Goal: Task Accomplishment & Management: Use online tool/utility

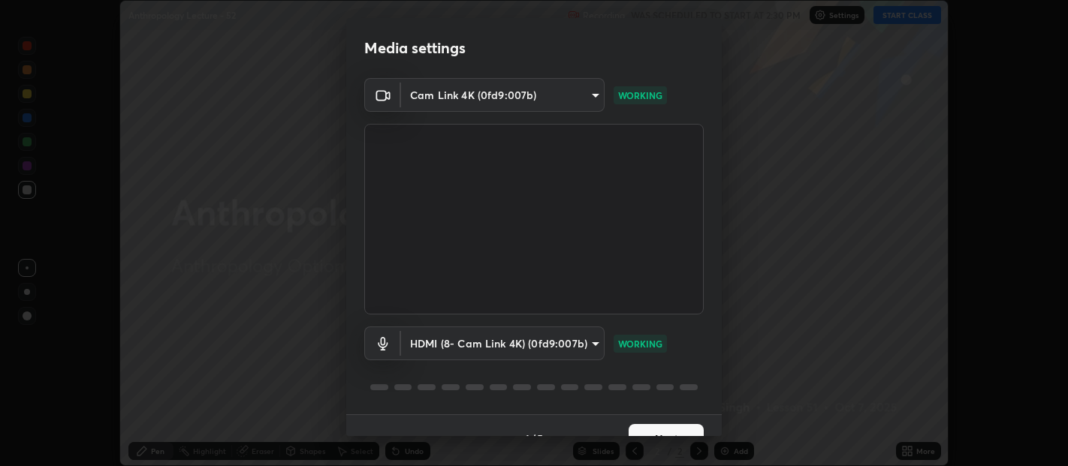
scroll to position [26, 0]
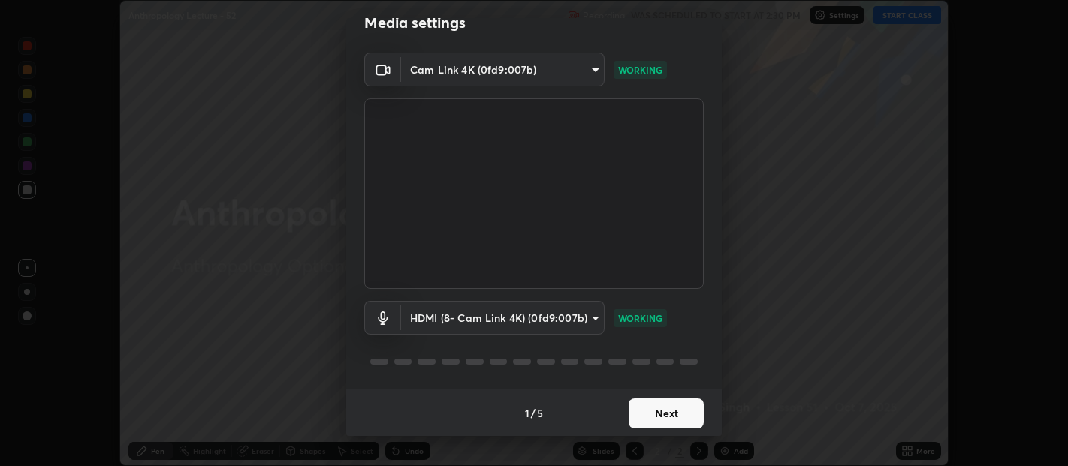
click at [666, 411] on button "Next" at bounding box center [666, 414] width 75 height 30
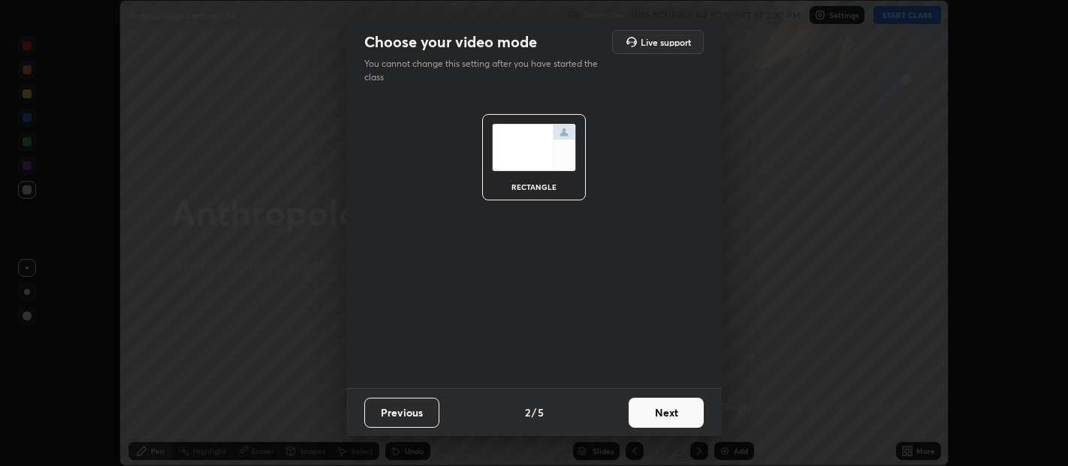
click at [666, 411] on button "Next" at bounding box center [666, 413] width 75 height 30
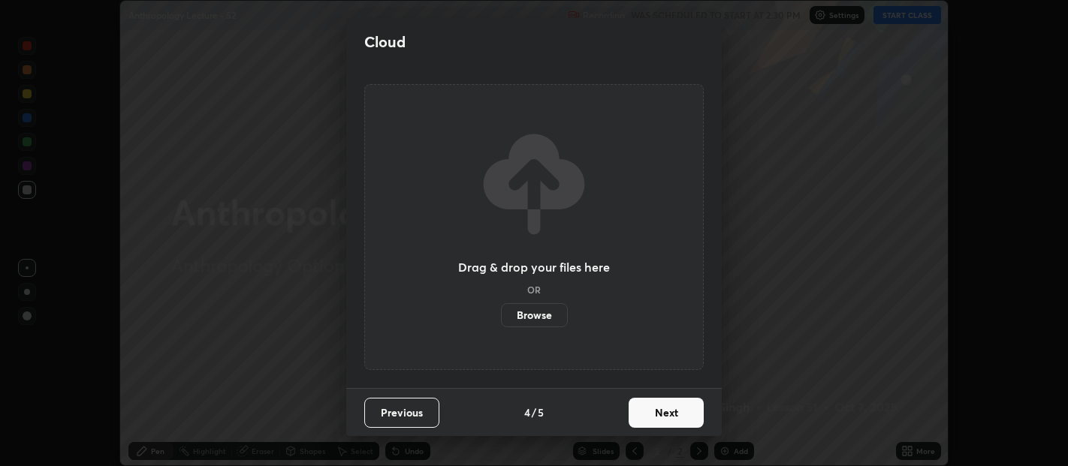
click at [662, 408] on button "Next" at bounding box center [666, 413] width 75 height 30
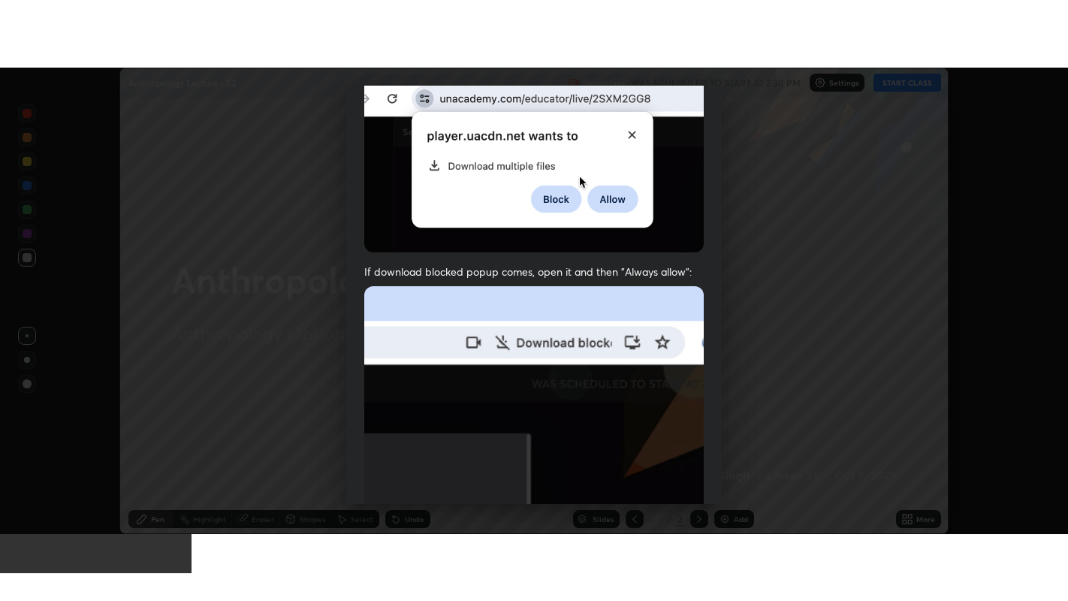
scroll to position [332, 0]
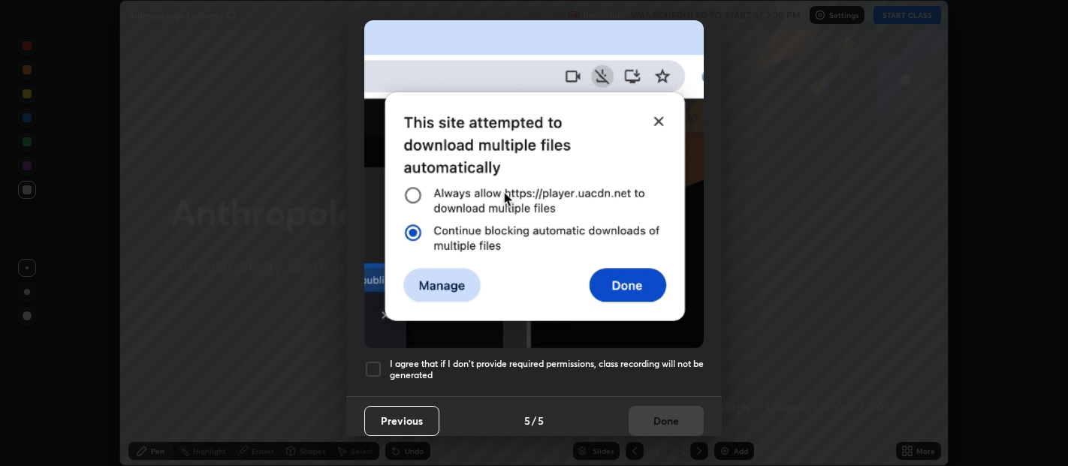
click at [376, 361] on div at bounding box center [373, 369] width 18 height 18
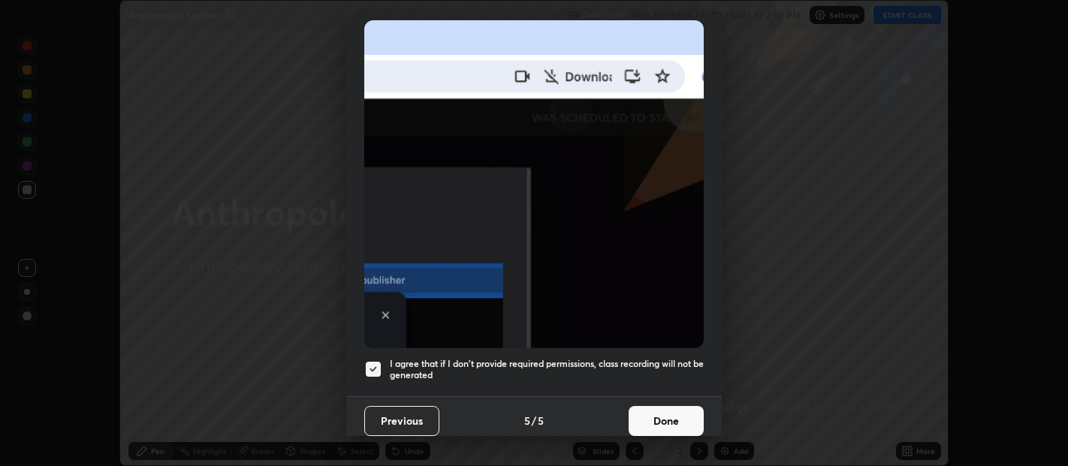
click at [644, 420] on button "Done" at bounding box center [666, 421] width 75 height 30
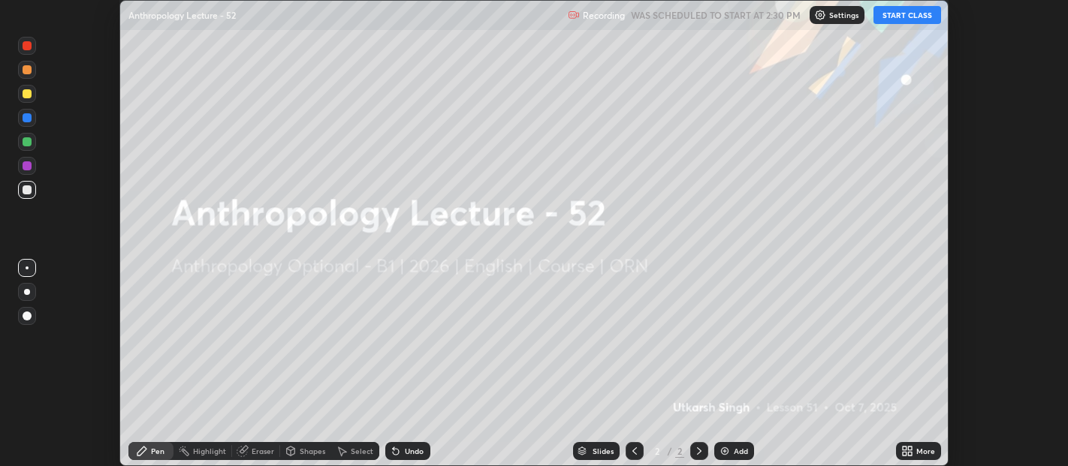
click at [904, 448] on icon at bounding box center [905, 449] width 4 height 4
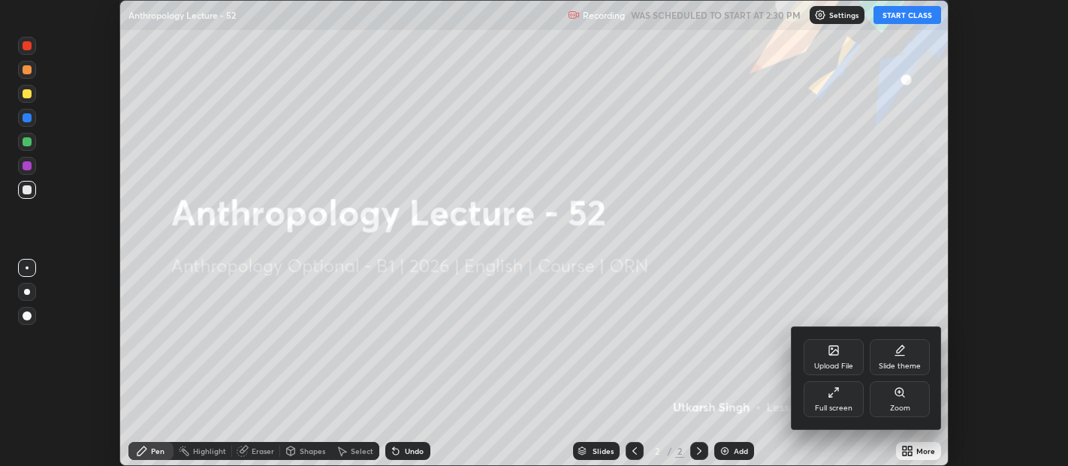
click at [829, 363] on div "Upload File" at bounding box center [833, 367] width 39 height 8
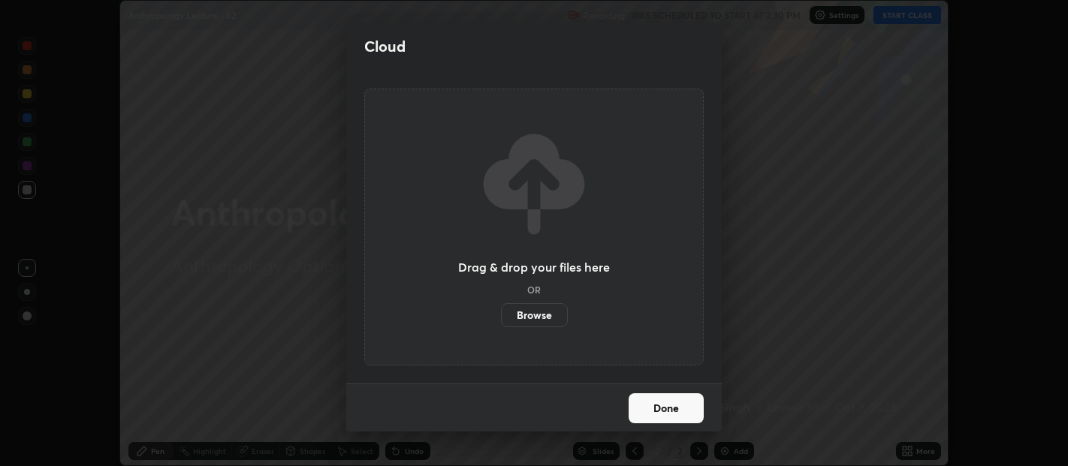
click at [537, 315] on label "Browse" at bounding box center [534, 315] width 67 height 24
click at [501, 315] on input "Browse" at bounding box center [501, 315] width 0 height 24
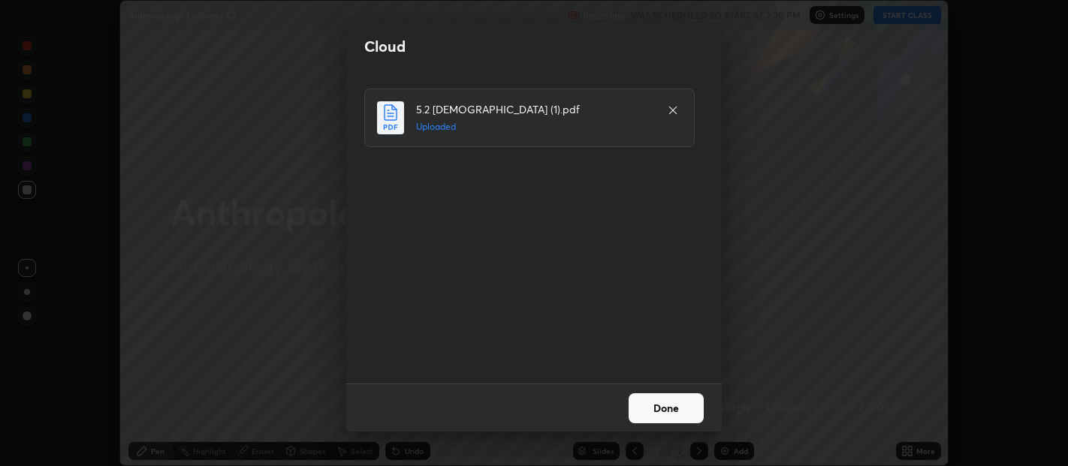
click at [666, 409] on button "Done" at bounding box center [666, 409] width 75 height 30
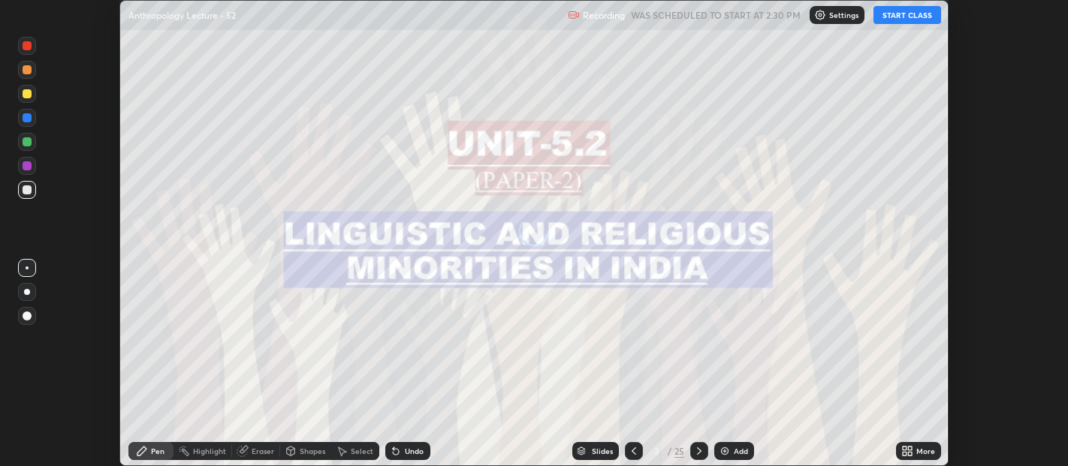
click at [904, 448] on icon at bounding box center [905, 449] width 4 height 4
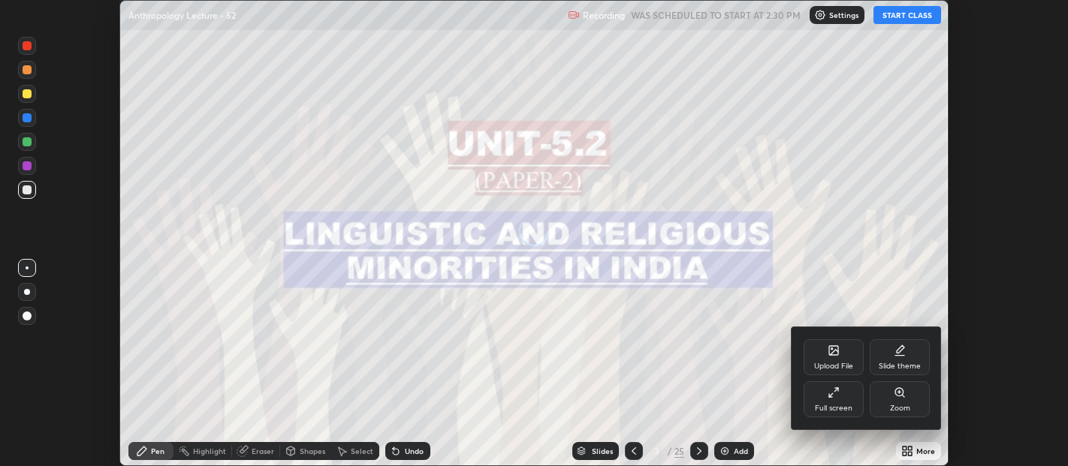
click at [844, 399] on div "Full screen" at bounding box center [834, 399] width 60 height 36
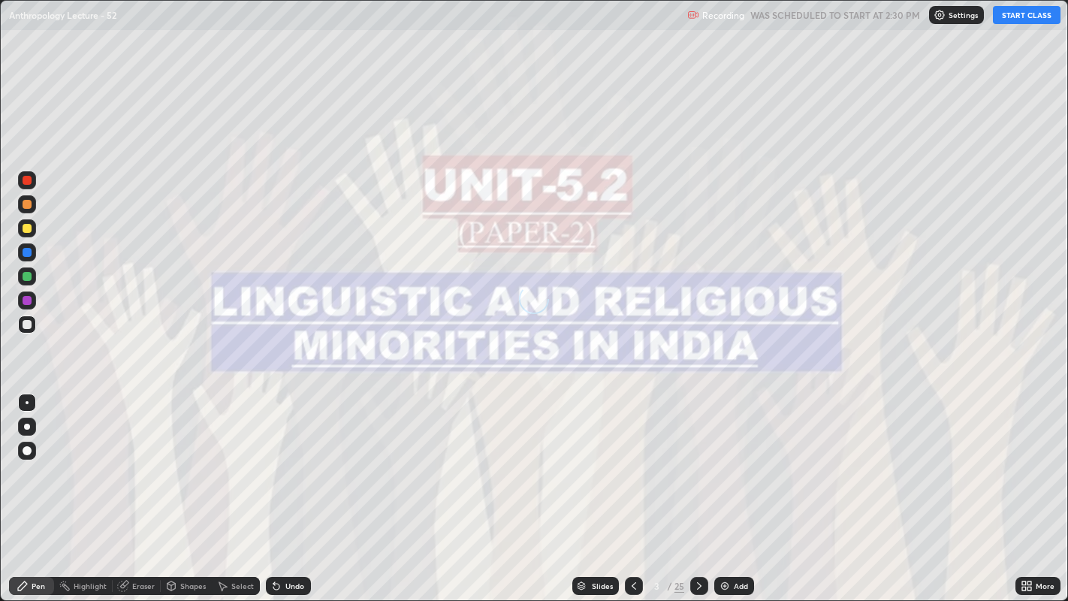
scroll to position [601, 1068]
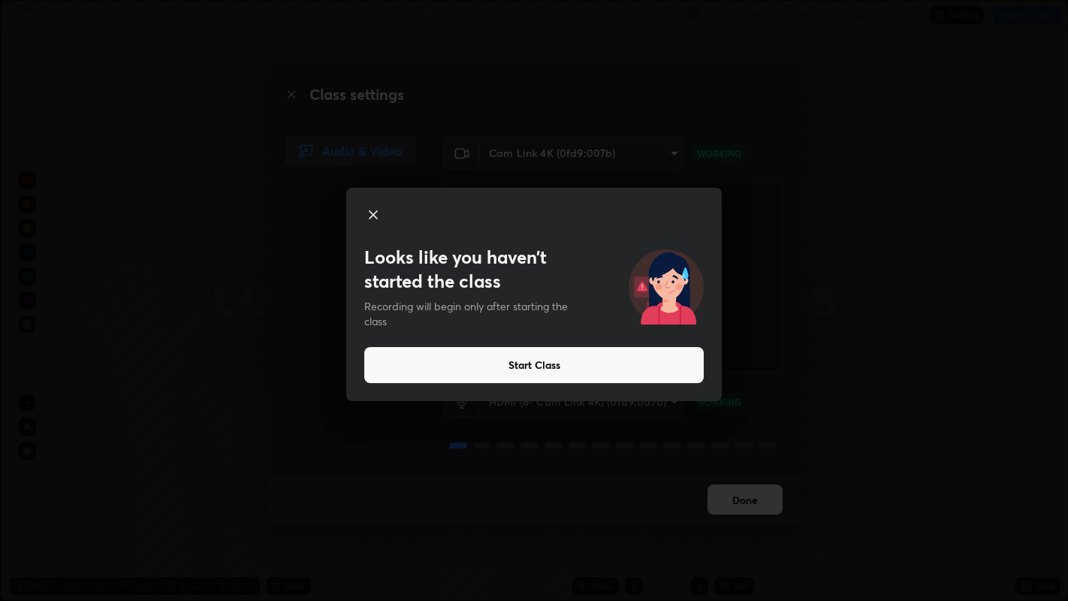
click at [549, 365] on button "Start Class" at bounding box center [533, 365] width 339 height 36
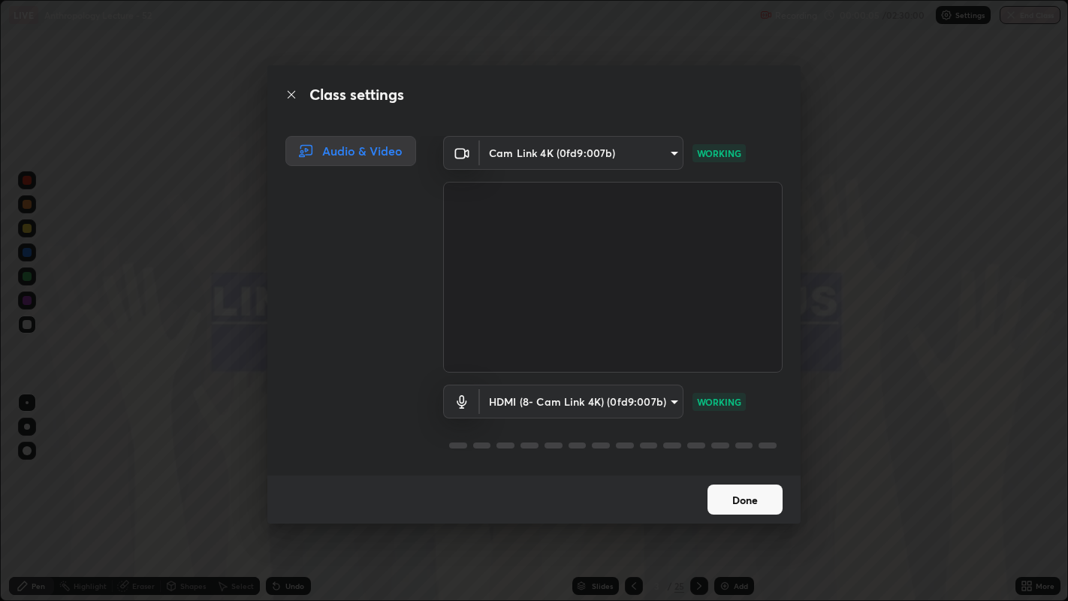
click at [734, 466] on button "Done" at bounding box center [744, 499] width 75 height 30
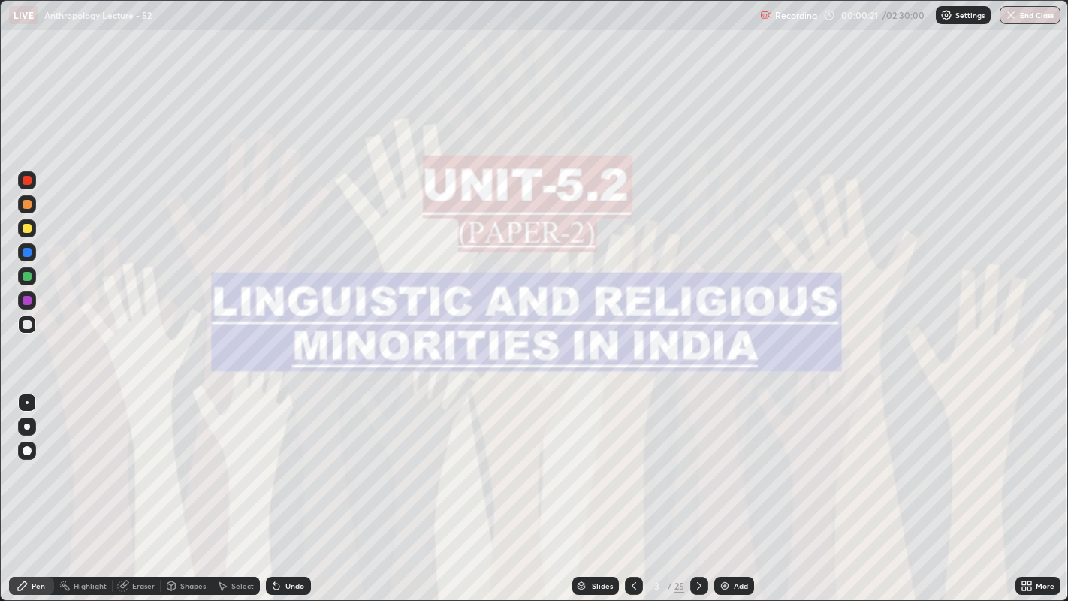
click at [633, 466] on icon at bounding box center [634, 586] width 12 height 12
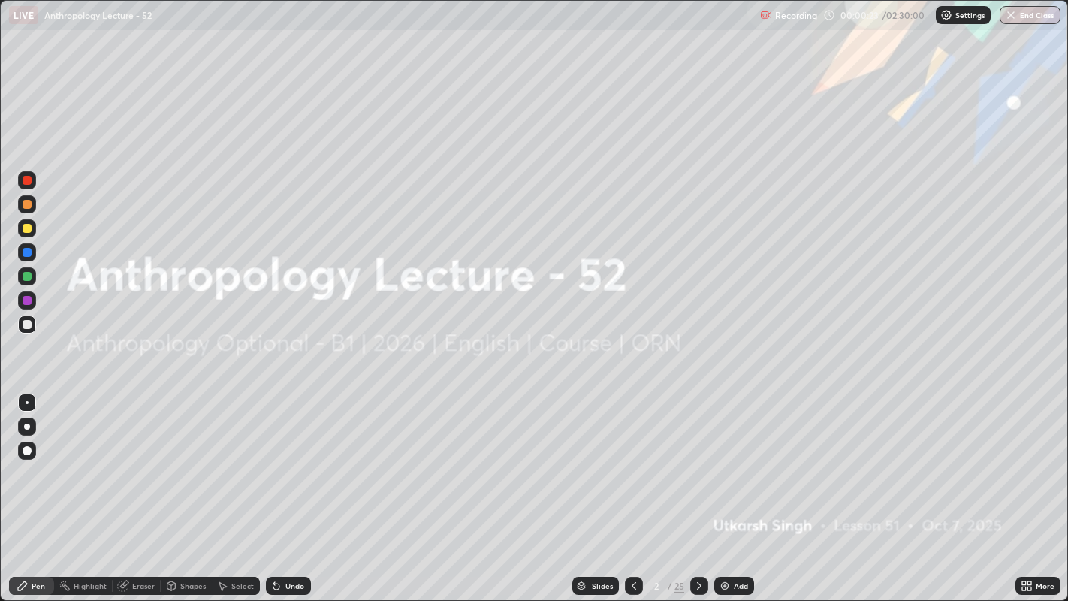
click at [723, 466] on img at bounding box center [725, 586] width 12 height 12
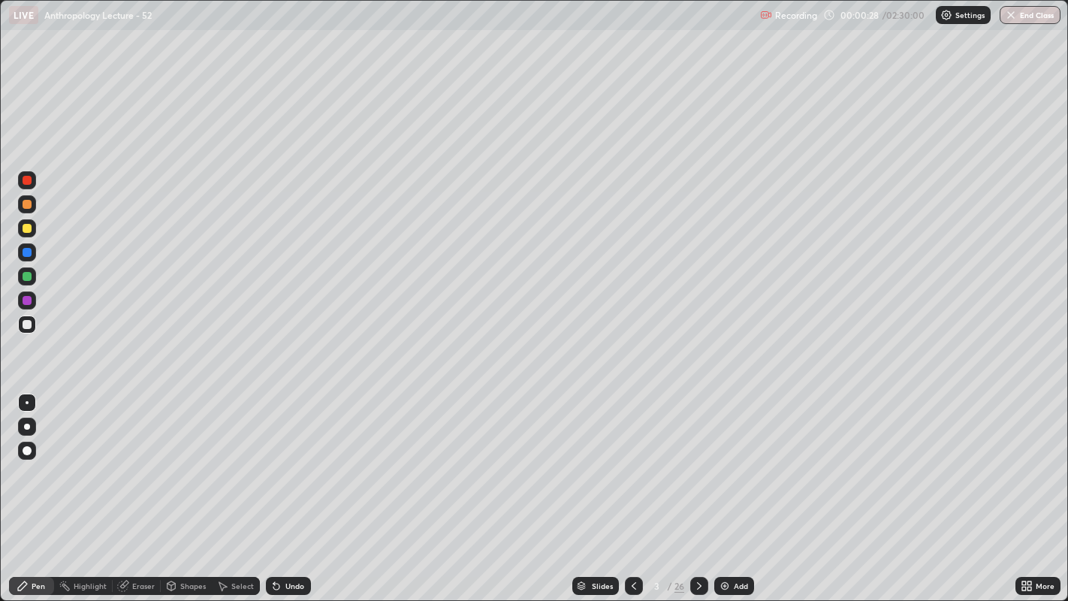
click at [29, 321] on div at bounding box center [27, 324] width 9 height 9
click at [26, 402] on div at bounding box center [27, 402] width 3 height 3
click at [28, 225] on div at bounding box center [27, 228] width 9 height 9
click at [28, 324] on div at bounding box center [27, 324] width 9 height 9
click at [27, 228] on div at bounding box center [27, 228] width 9 height 9
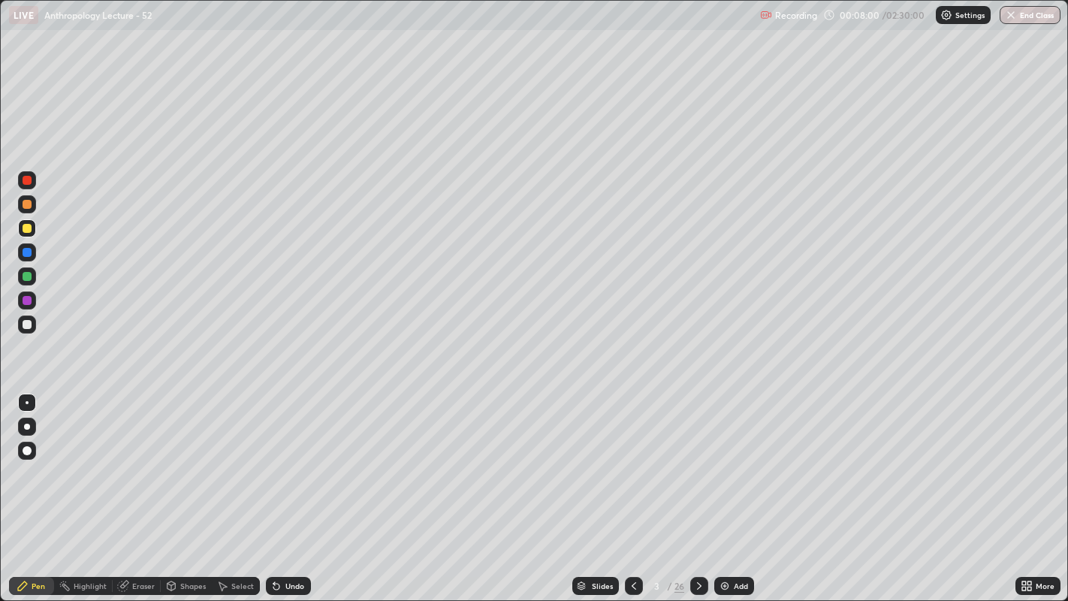
click at [722, 466] on img at bounding box center [725, 586] width 12 height 12
click at [29, 323] on div at bounding box center [27, 324] width 9 height 9
click at [26, 326] on div at bounding box center [27, 324] width 9 height 9
click at [31, 228] on div at bounding box center [27, 228] width 9 height 9
click at [31, 321] on div at bounding box center [27, 324] width 18 height 18
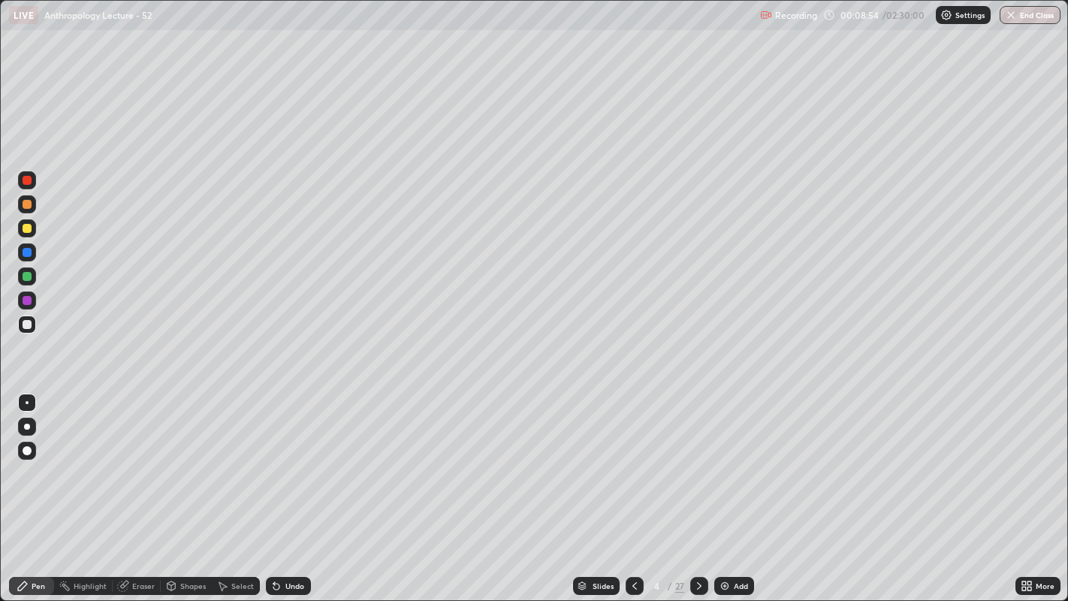
click at [643, 17] on div "LIVE Anthropology Lecture - 52" at bounding box center [381, 15] width 745 height 30
click at [26, 276] on div at bounding box center [27, 276] width 9 height 9
click at [28, 324] on div at bounding box center [27, 324] width 9 height 9
click at [30, 225] on div at bounding box center [27, 228] width 9 height 9
click at [632, 466] on icon at bounding box center [635, 586] width 12 height 12
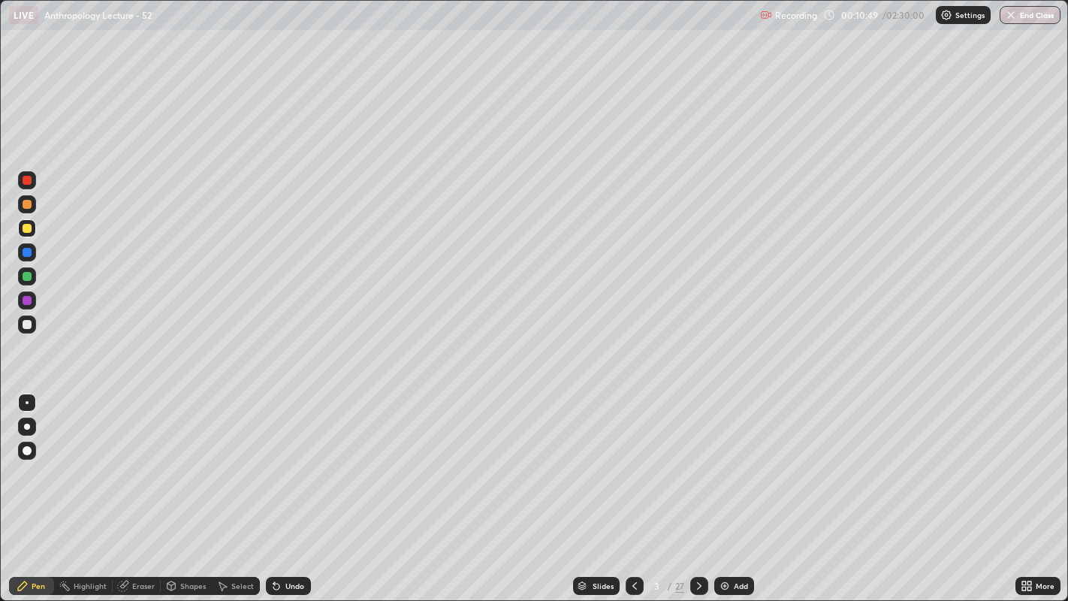
click at [698, 466] on icon at bounding box center [699, 586] width 12 height 12
click at [722, 466] on img at bounding box center [725, 586] width 12 height 12
click at [29, 321] on div at bounding box center [27, 324] width 9 height 9
click at [29, 230] on div at bounding box center [27, 228] width 9 height 9
click at [27, 324] on div at bounding box center [27, 324] width 9 height 9
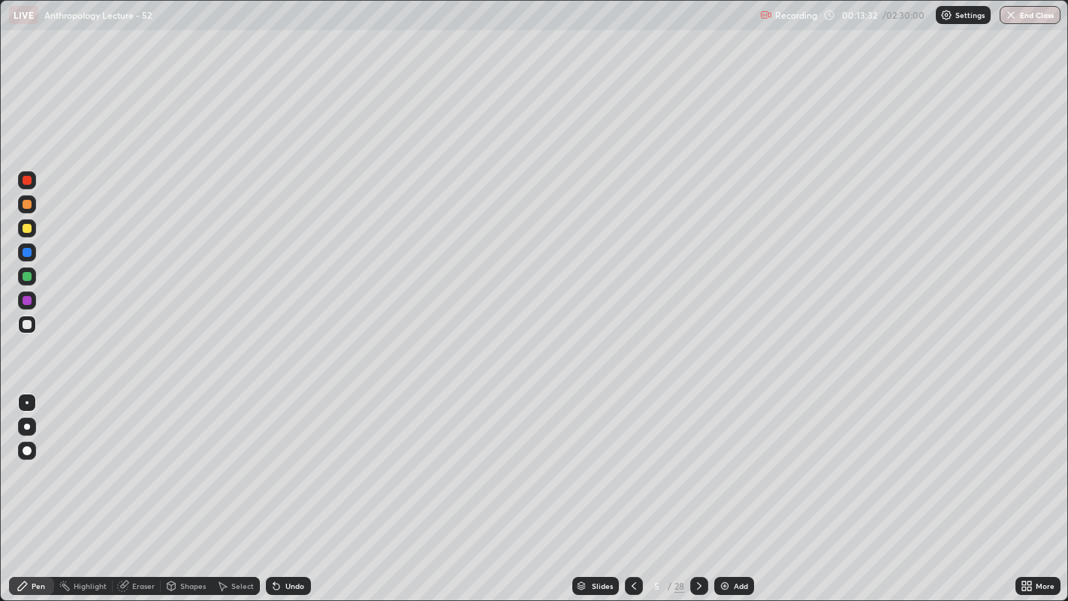
click at [725, 466] on img at bounding box center [725, 586] width 12 height 12
click at [28, 324] on div at bounding box center [27, 324] width 9 height 9
click at [632, 466] on icon at bounding box center [634, 586] width 12 height 12
click at [632, 466] on icon at bounding box center [634, 586] width 5 height 8
click at [635, 466] on icon at bounding box center [634, 586] width 12 height 12
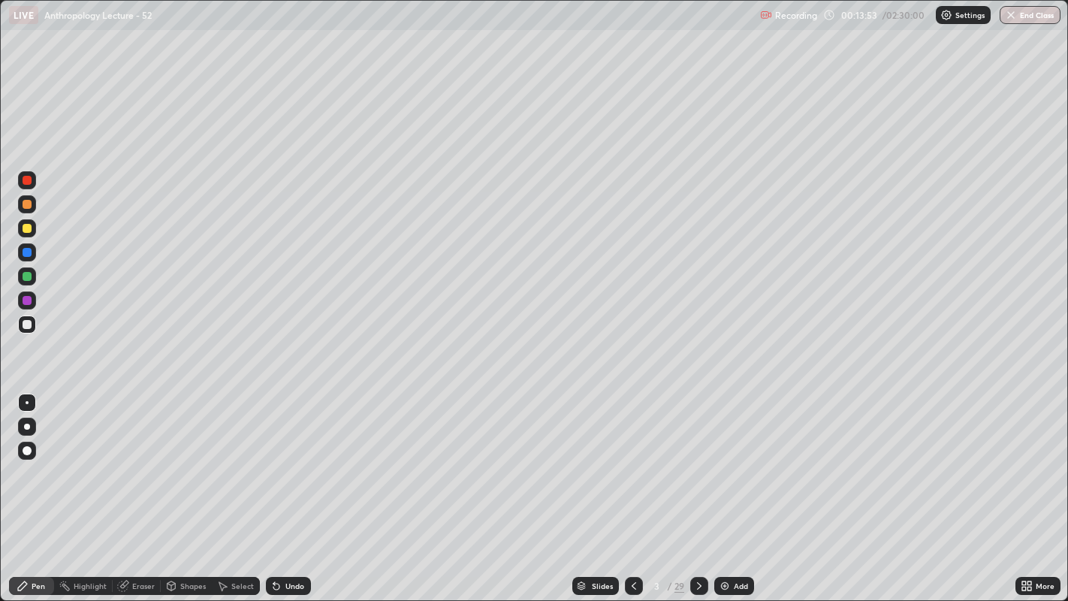
click at [29, 276] on div at bounding box center [27, 276] width 9 height 9
click at [698, 466] on icon at bounding box center [699, 586] width 12 height 12
click at [696, 466] on icon at bounding box center [699, 586] width 12 height 12
click at [28, 320] on div at bounding box center [27, 324] width 9 height 9
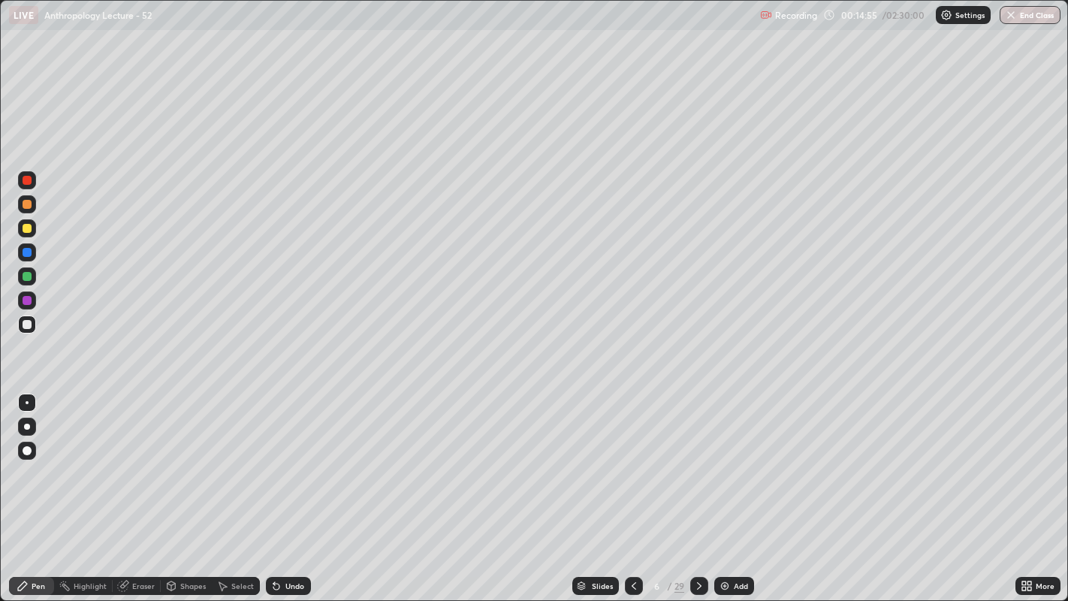
click at [27, 276] on div at bounding box center [27, 276] width 9 height 9
click at [35, 324] on div at bounding box center [27, 324] width 18 height 18
click at [722, 466] on img at bounding box center [725, 586] width 12 height 12
click at [282, 466] on div "Undo" at bounding box center [288, 586] width 45 height 18
click at [29, 252] on div at bounding box center [27, 252] width 9 height 9
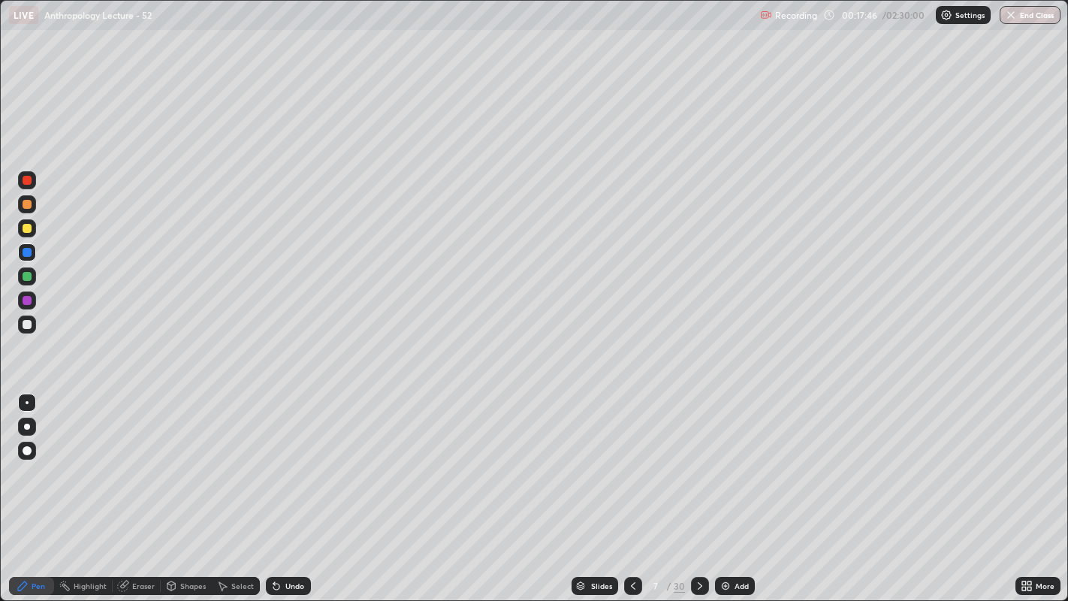
click at [31, 324] on div at bounding box center [27, 324] width 9 height 9
click at [725, 466] on img at bounding box center [725, 586] width 12 height 12
click at [29, 226] on div at bounding box center [27, 228] width 9 height 9
click at [26, 325] on div at bounding box center [27, 324] width 9 height 9
click at [29, 272] on div at bounding box center [27, 276] width 9 height 9
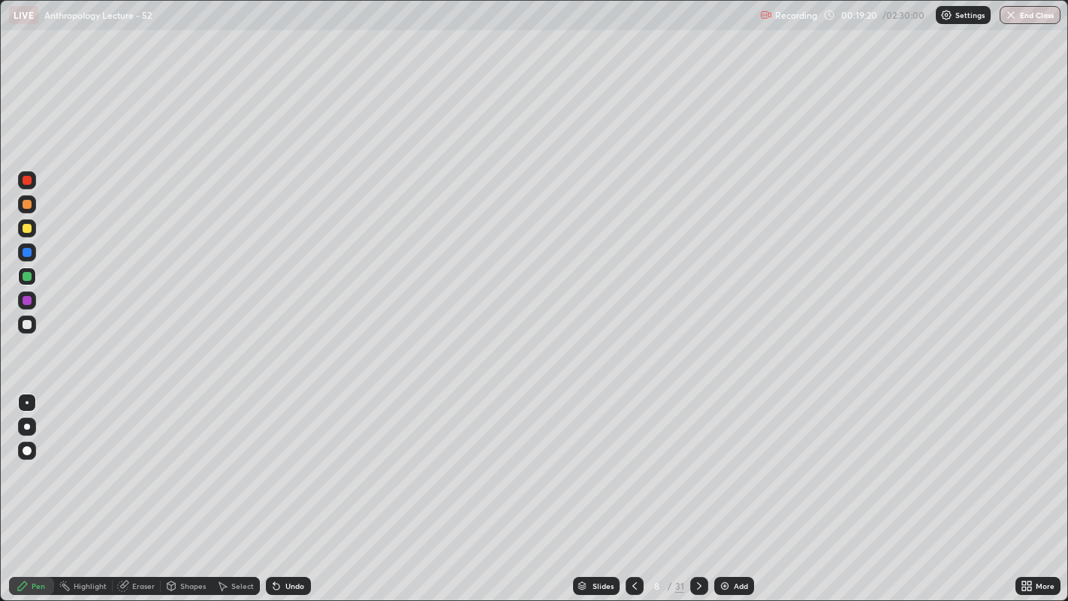
click at [26, 324] on div at bounding box center [27, 324] width 9 height 9
click at [285, 466] on div "Undo" at bounding box center [294, 586] width 19 height 8
click at [27, 228] on div at bounding box center [27, 228] width 9 height 9
click at [728, 466] on img at bounding box center [725, 586] width 12 height 12
click at [26, 402] on div at bounding box center [27, 402] width 3 height 3
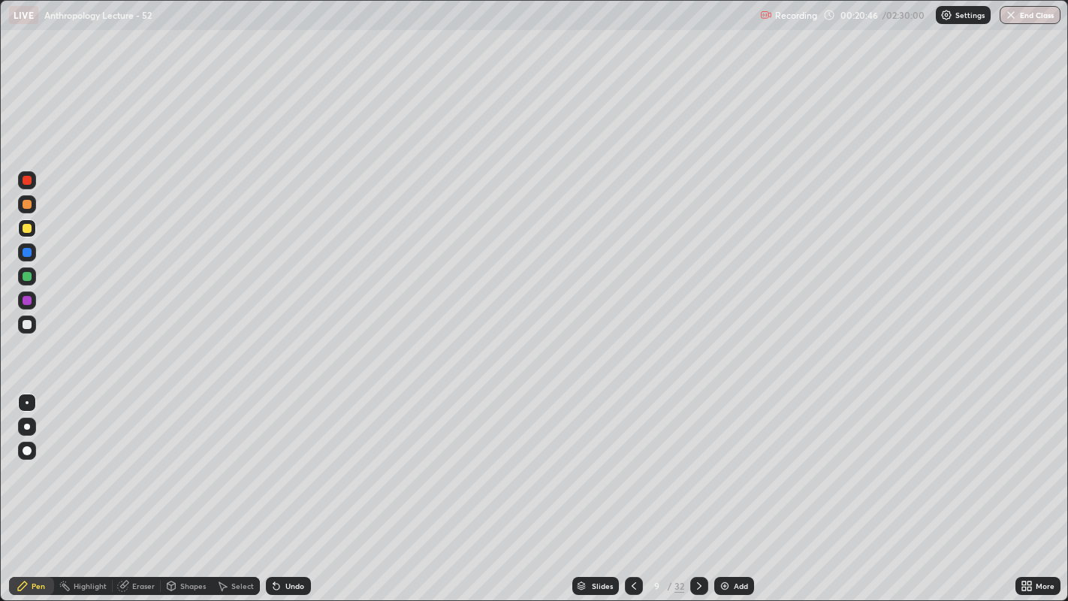
click at [28, 324] on div at bounding box center [27, 324] width 9 height 9
click at [32, 274] on div at bounding box center [27, 276] width 18 height 18
click at [25, 322] on div at bounding box center [27, 324] width 9 height 9
click at [726, 466] on img at bounding box center [725, 586] width 12 height 12
click at [632, 466] on icon at bounding box center [634, 586] width 12 height 12
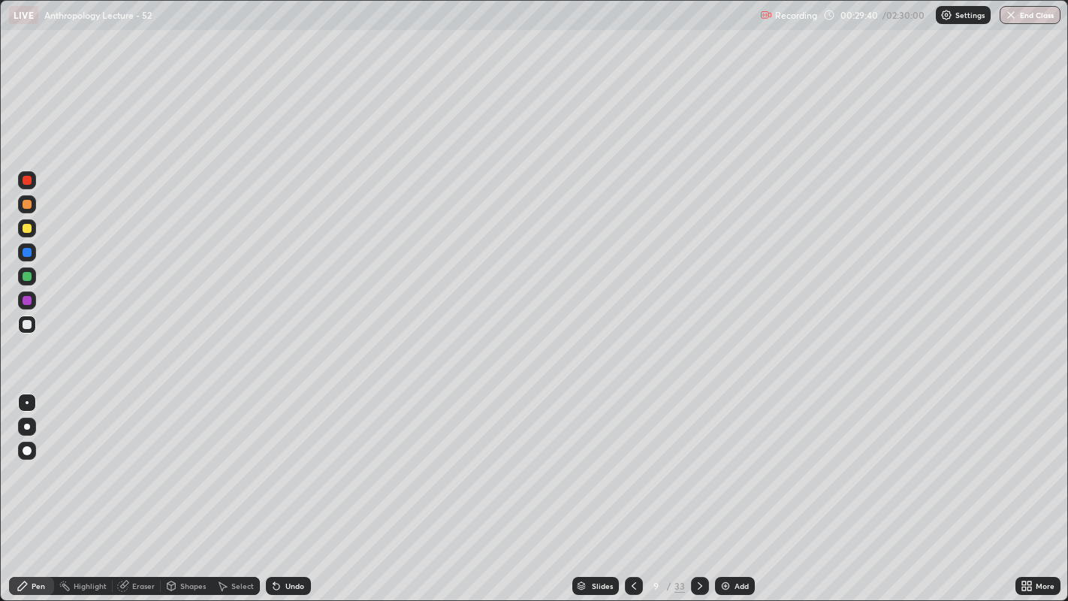
click at [698, 466] on icon at bounding box center [700, 586] width 12 height 12
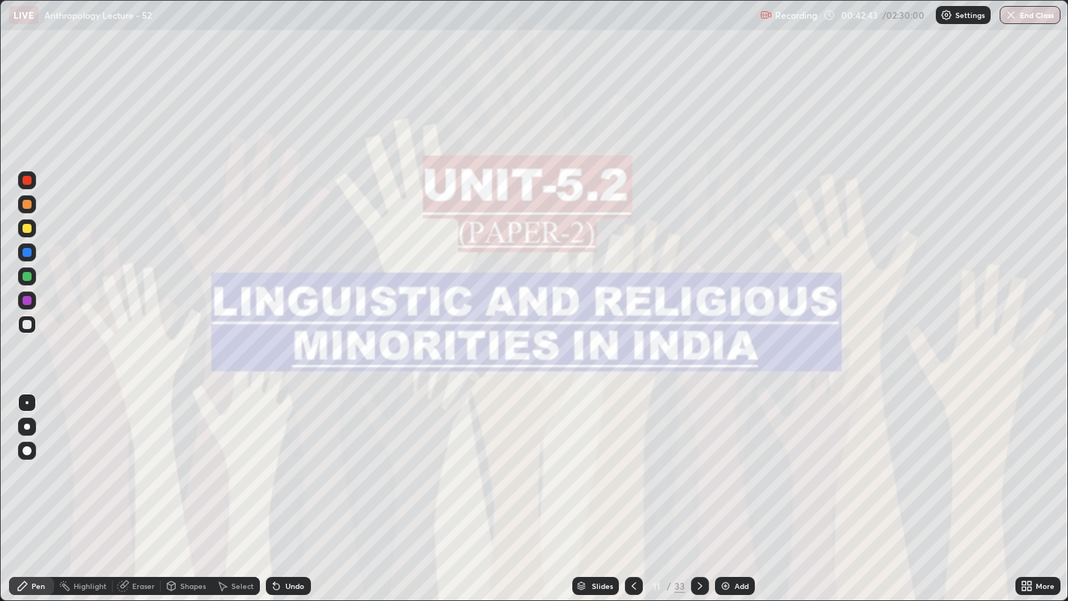
click at [698, 466] on icon at bounding box center [700, 586] width 12 height 12
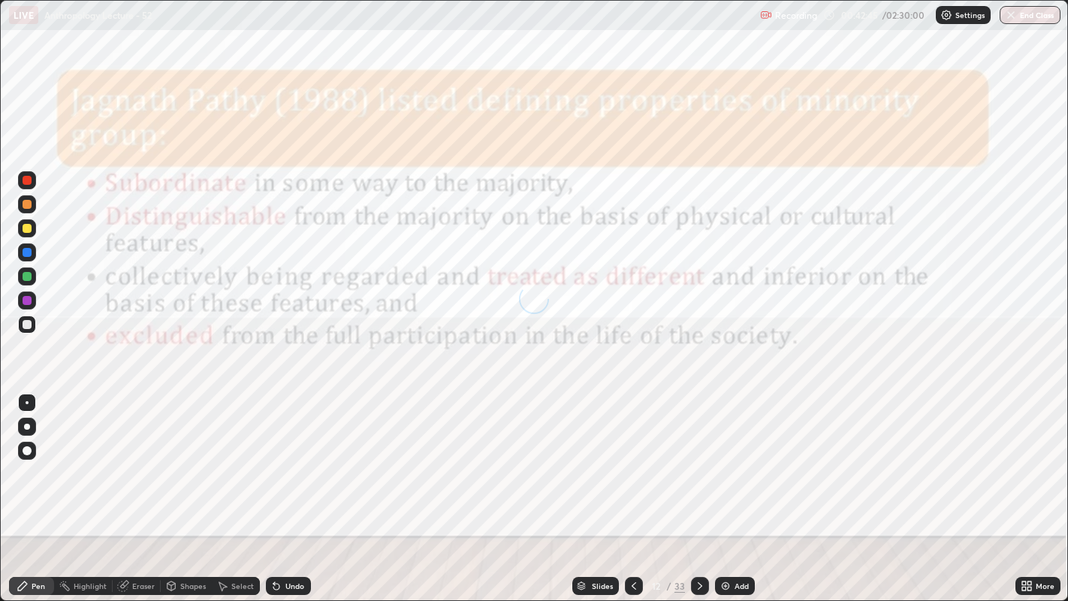
click at [699, 466] on icon at bounding box center [700, 586] width 5 height 8
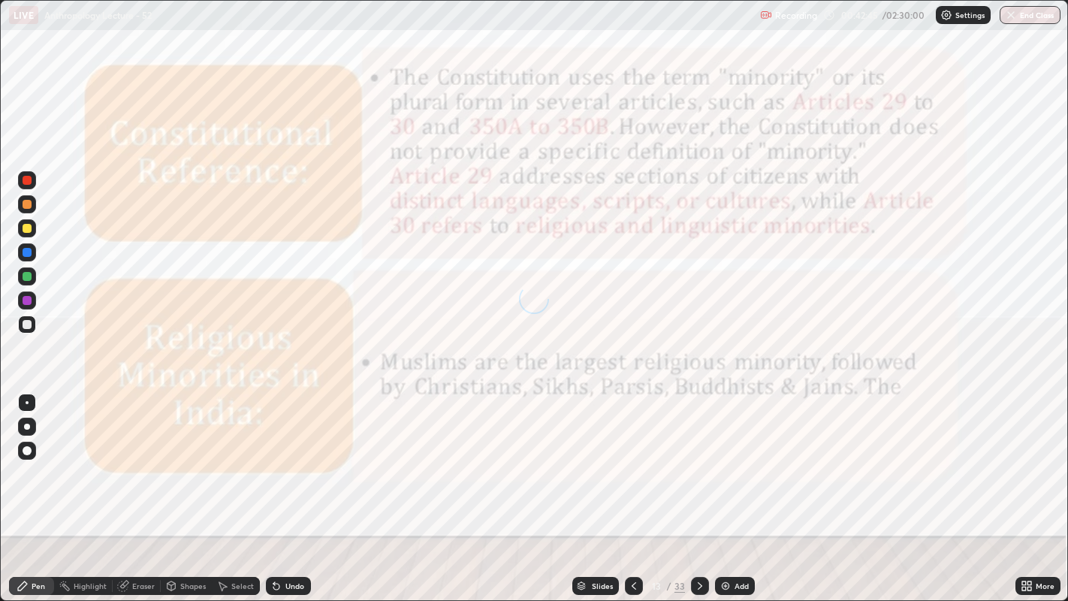
click at [704, 466] on div at bounding box center [700, 586] width 18 height 30
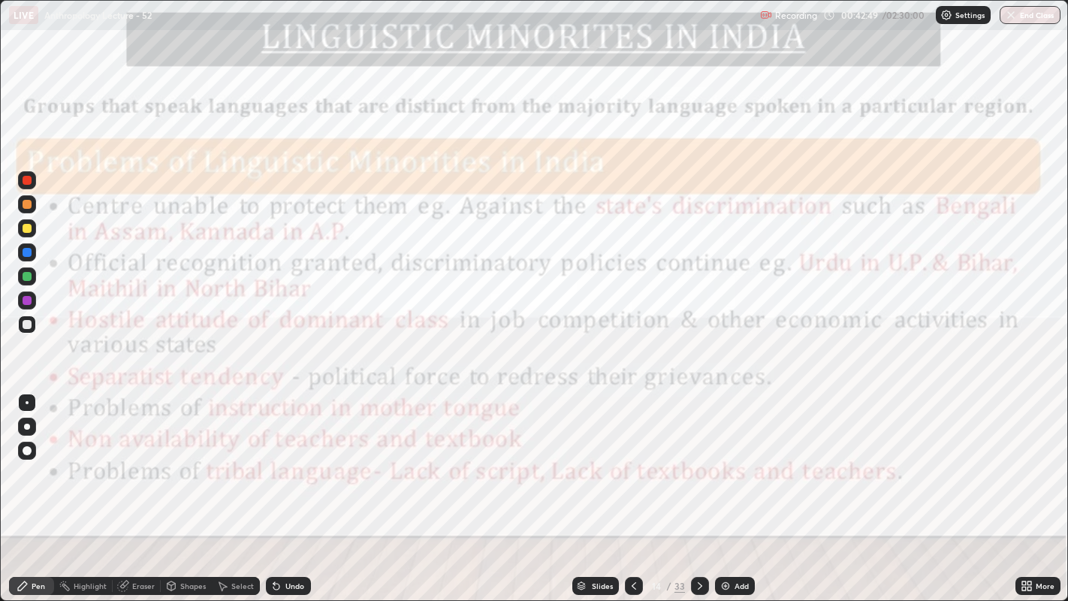
click at [633, 466] on icon at bounding box center [634, 586] width 5 height 8
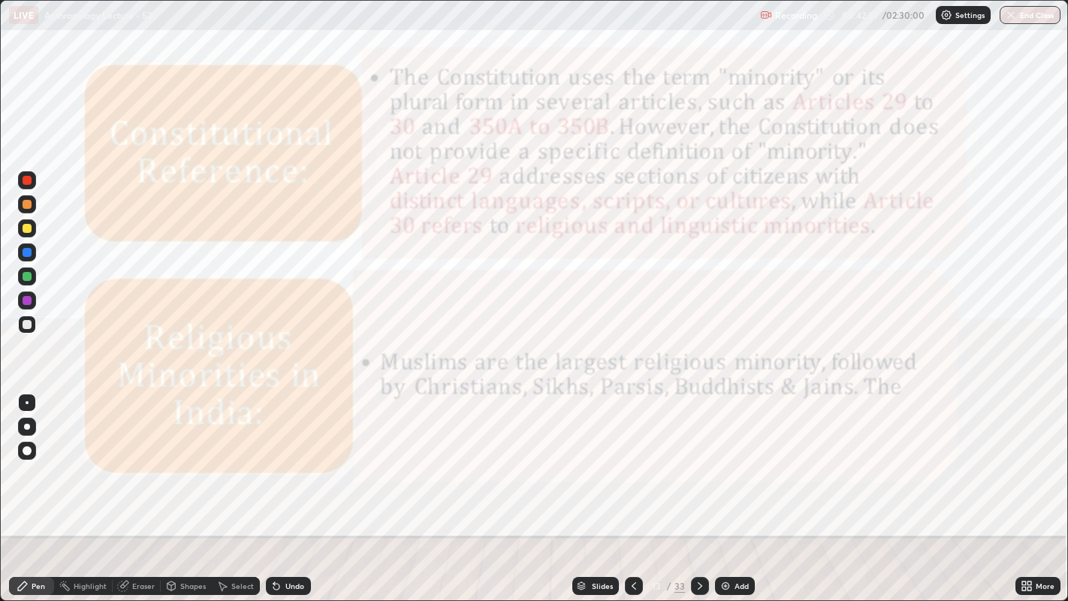
click at [633, 466] on icon at bounding box center [634, 586] width 12 height 12
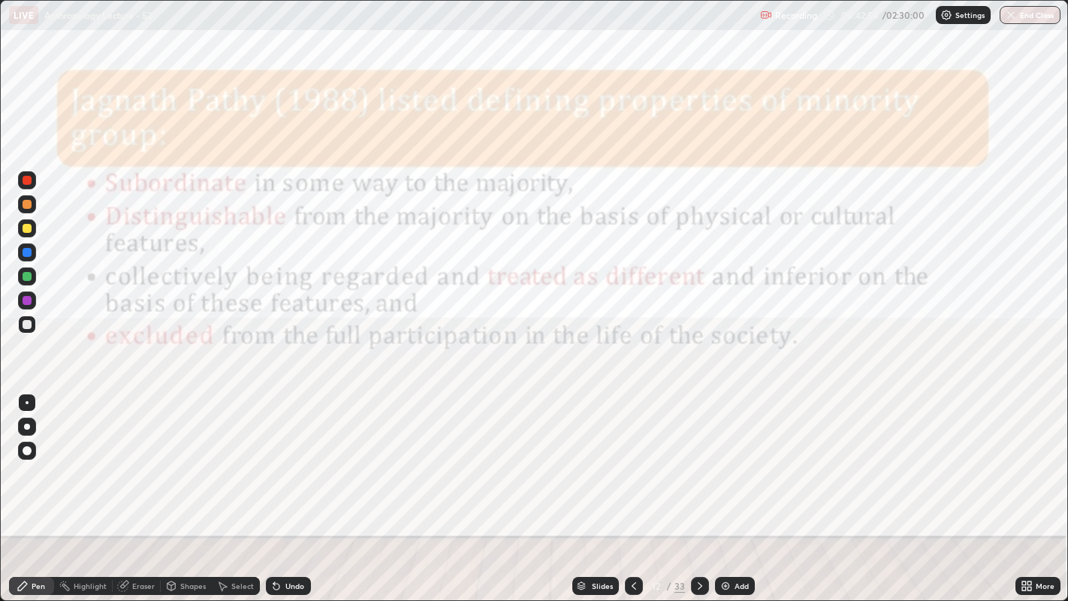
click at [634, 466] on icon at bounding box center [634, 586] width 12 height 12
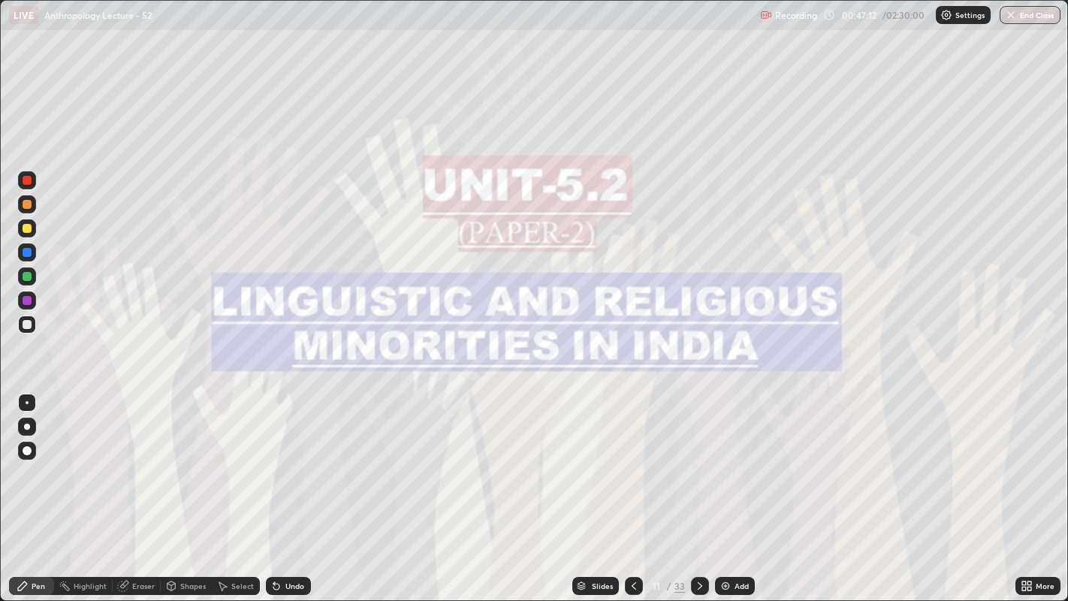
click at [727, 466] on img at bounding box center [725, 586] width 12 height 12
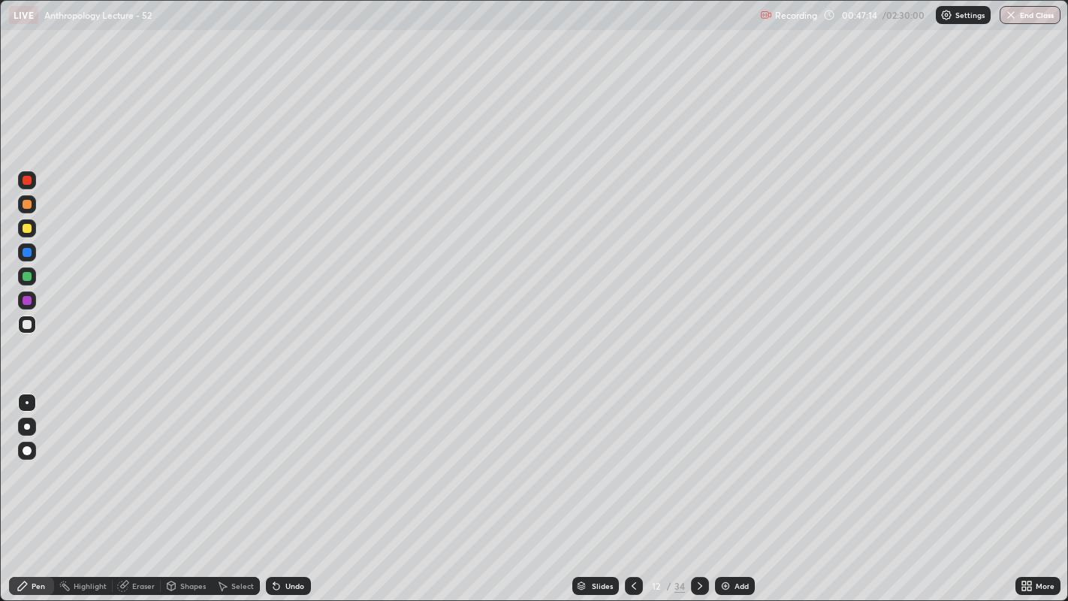
click at [30, 324] on div at bounding box center [27, 324] width 9 height 9
click at [698, 466] on icon at bounding box center [700, 586] width 5 height 8
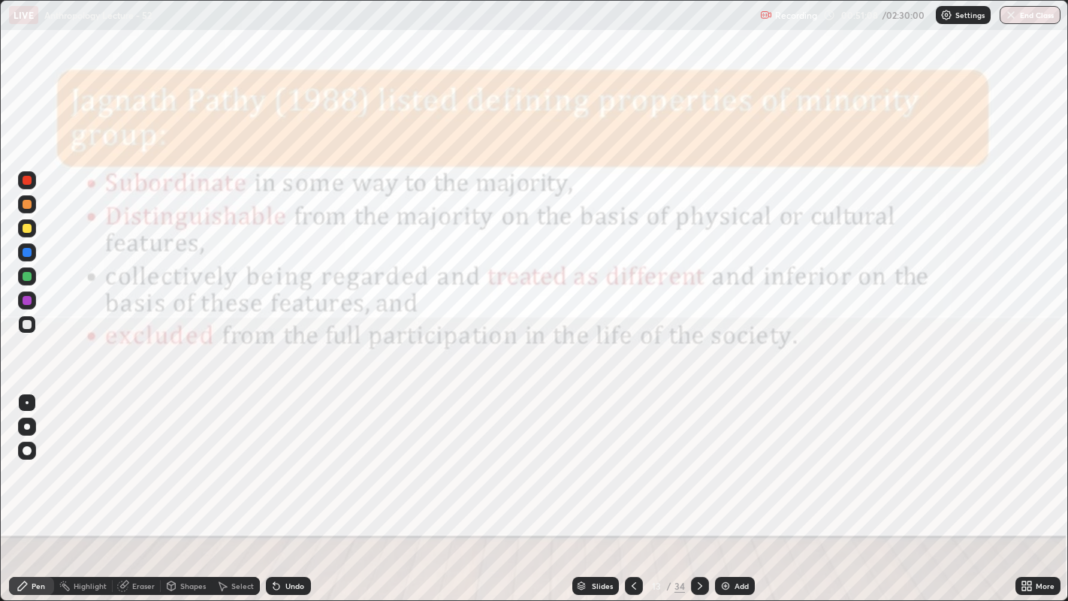
click at [26, 181] on div at bounding box center [27, 180] width 9 height 9
click at [698, 466] on icon at bounding box center [700, 586] width 12 height 12
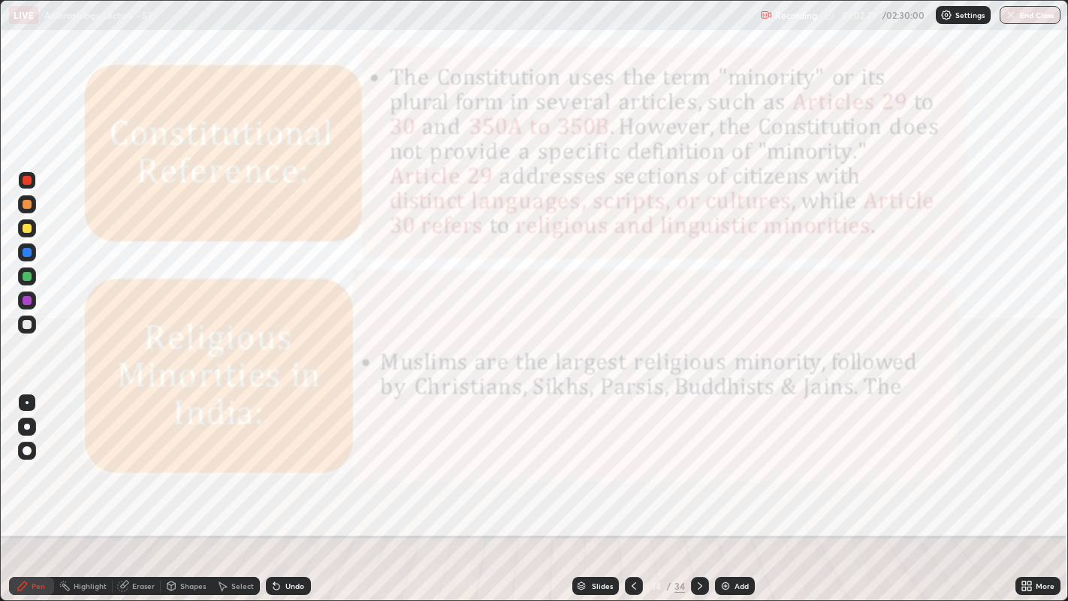
click at [696, 466] on icon at bounding box center [700, 586] width 12 height 12
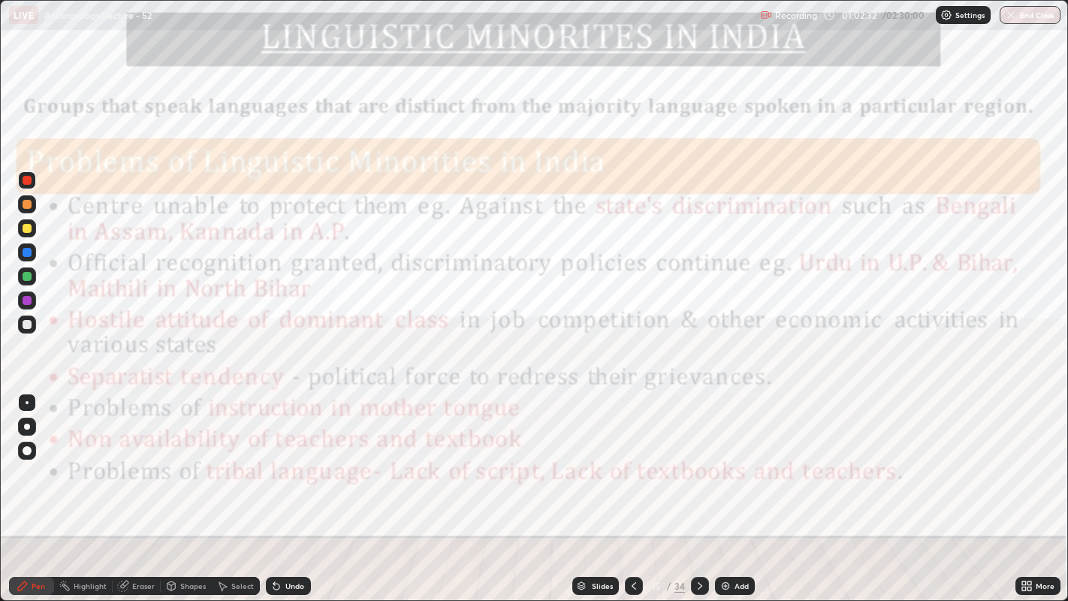
click at [698, 466] on icon at bounding box center [700, 586] width 5 height 8
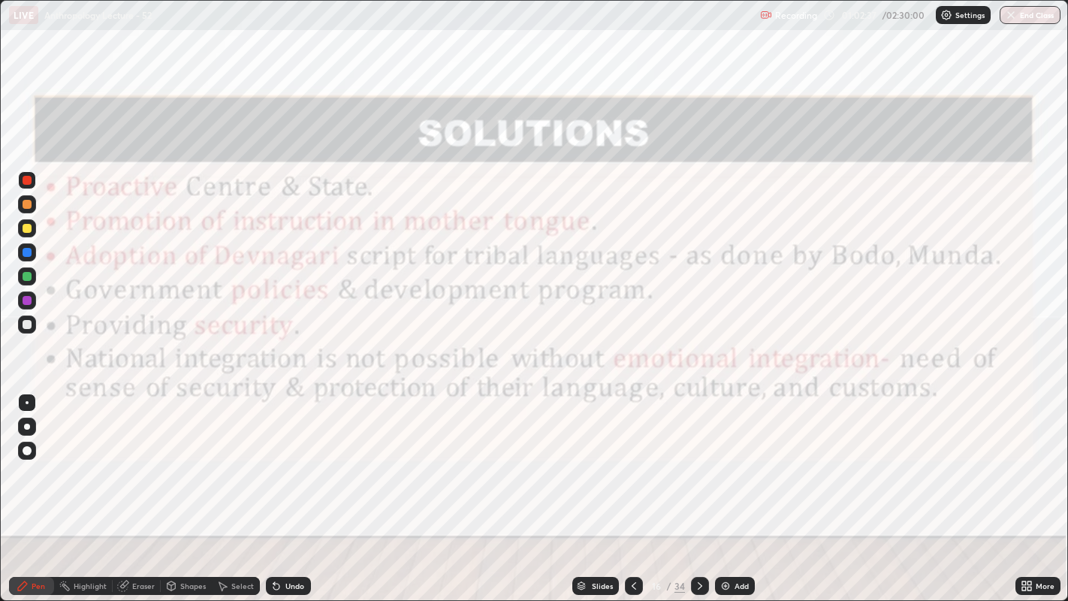
click at [631, 466] on icon at bounding box center [634, 586] width 12 height 12
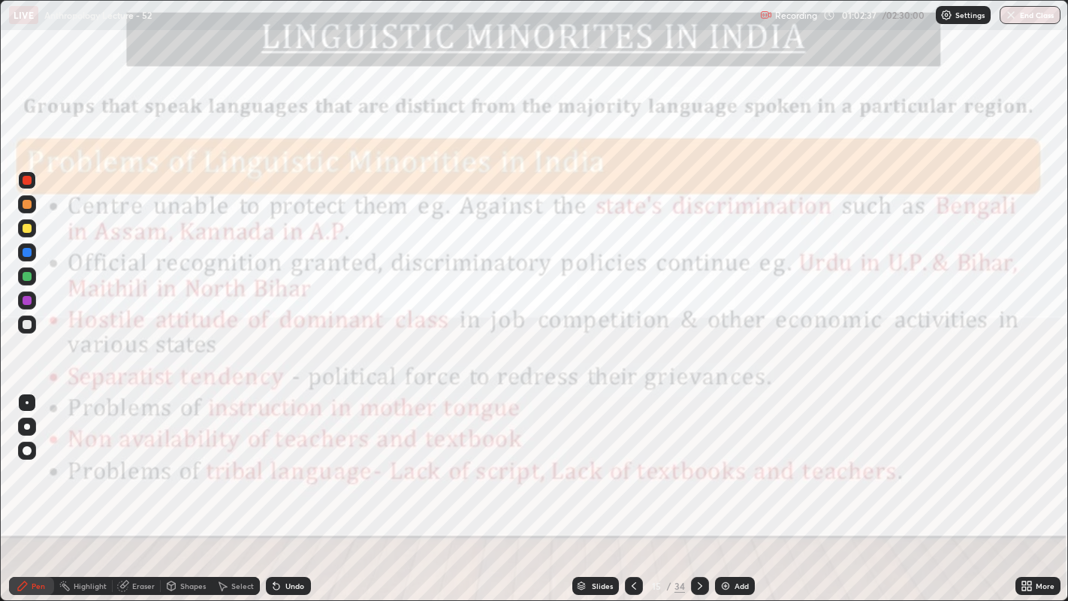
click at [631, 466] on icon at bounding box center [634, 586] width 12 height 12
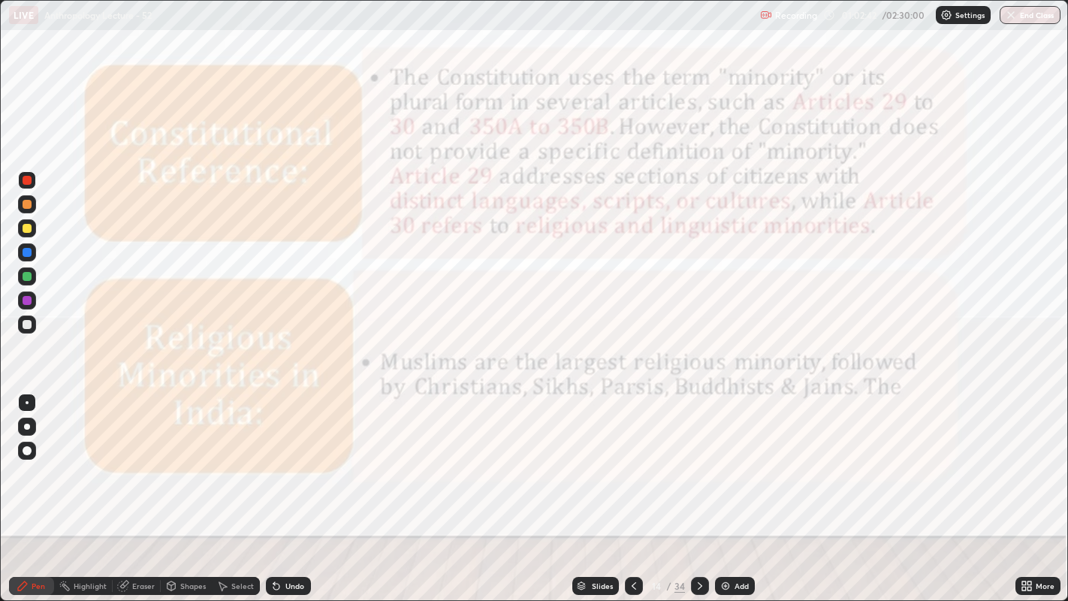
click at [698, 466] on icon at bounding box center [700, 586] width 12 height 12
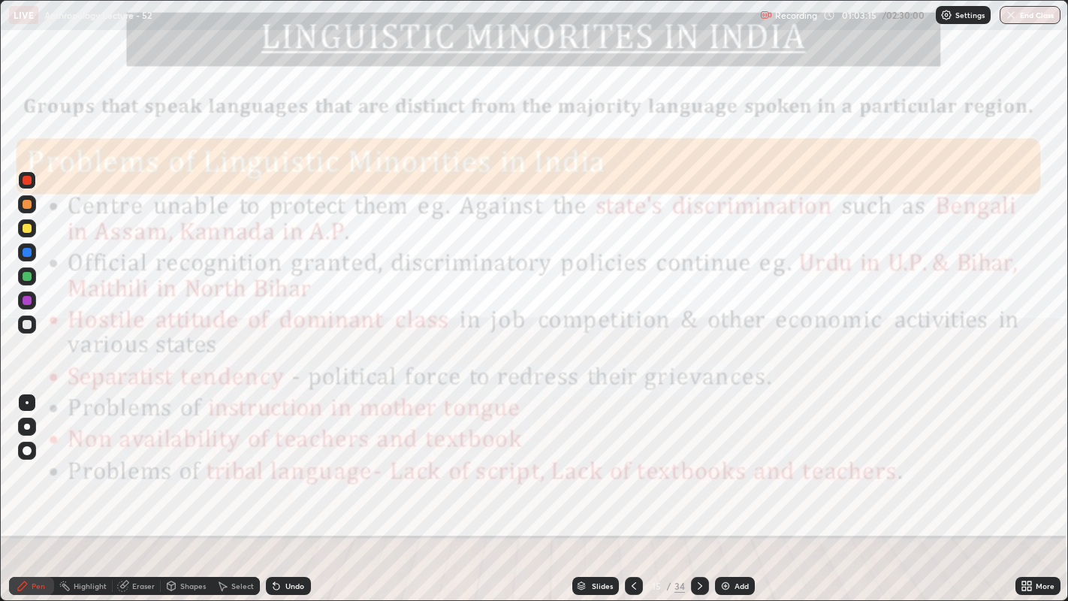
click at [632, 466] on icon at bounding box center [634, 586] width 5 height 8
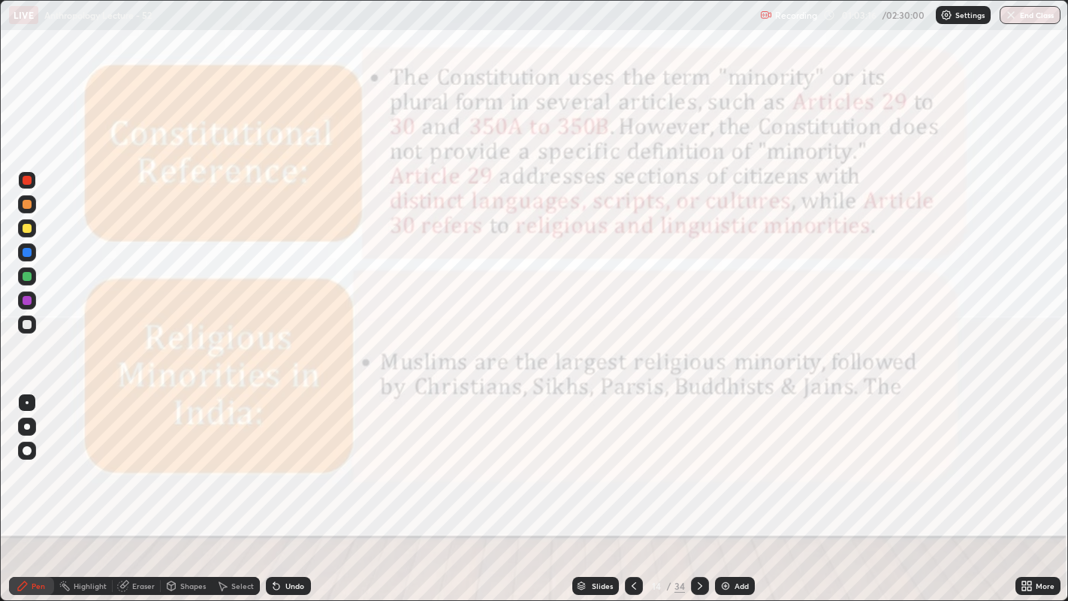
click at [632, 466] on icon at bounding box center [634, 586] width 5 height 8
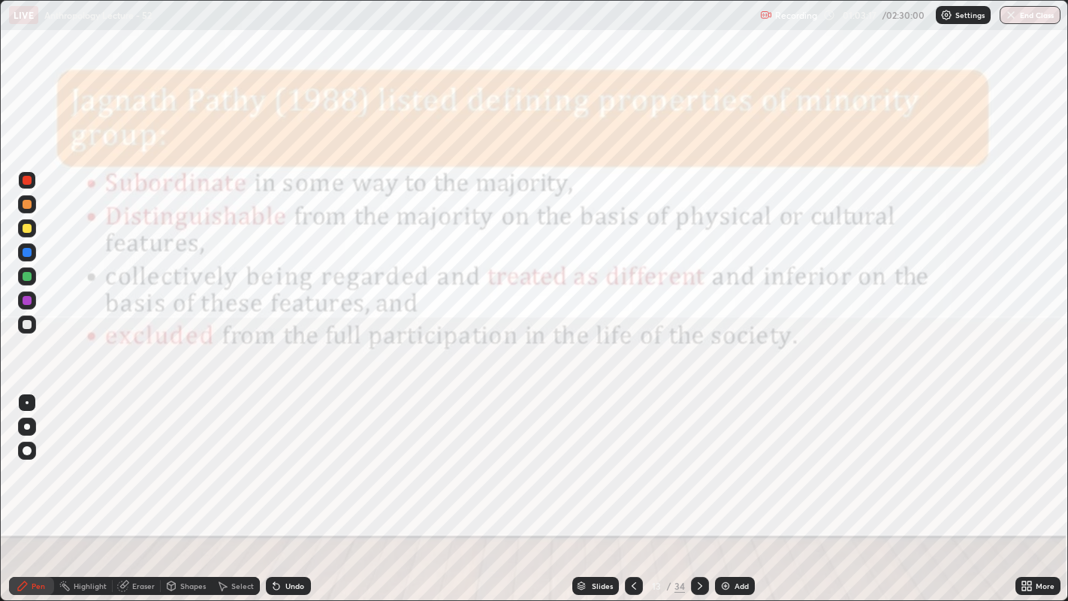
click at [632, 466] on icon at bounding box center [634, 586] width 12 height 12
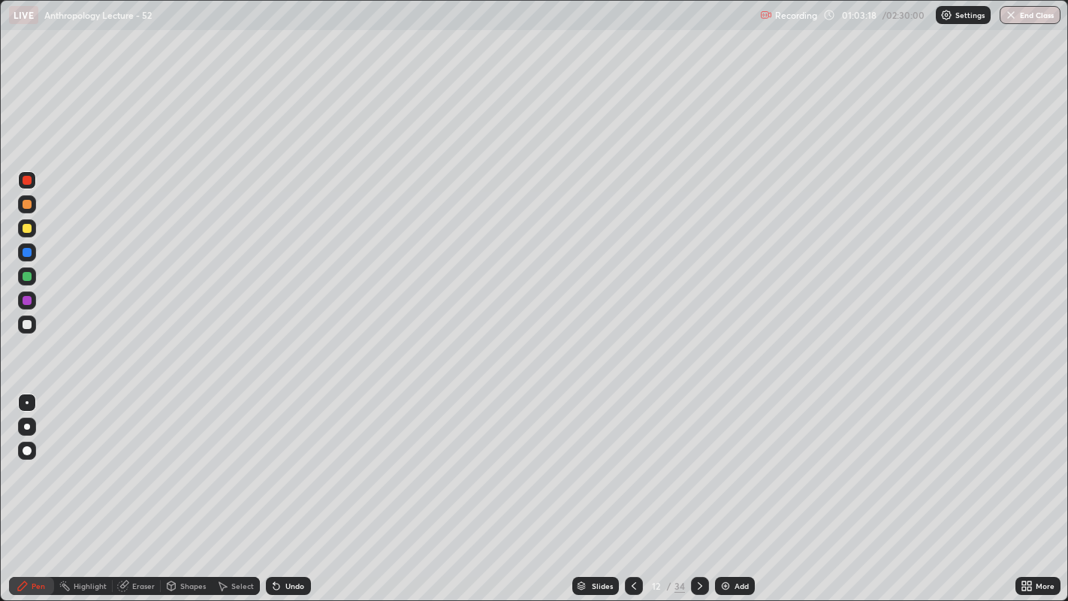
click at [698, 466] on icon at bounding box center [700, 586] width 12 height 12
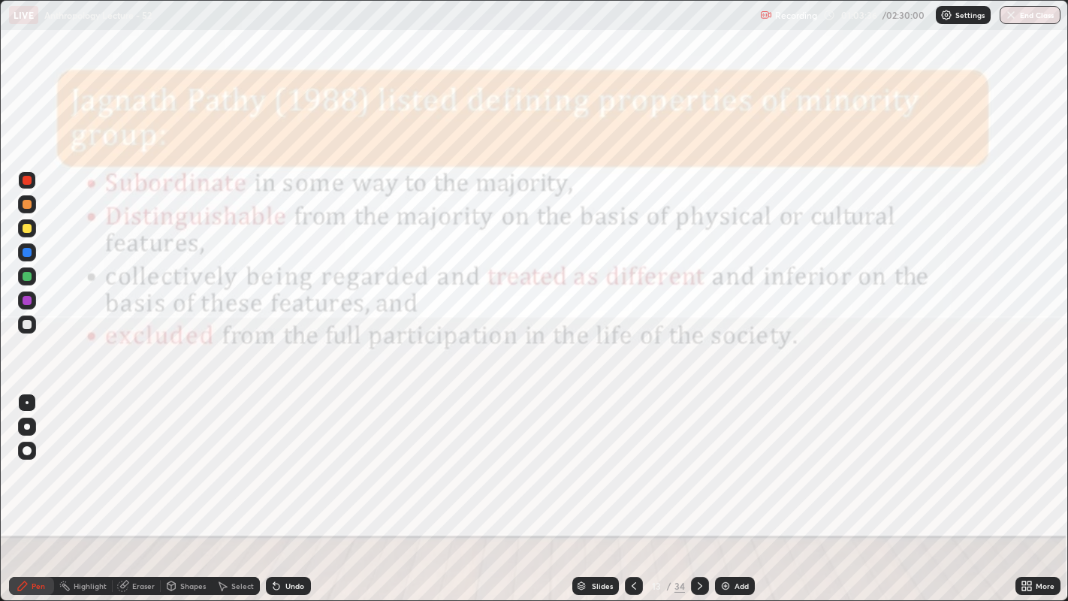
click at [699, 466] on icon at bounding box center [700, 586] width 12 height 12
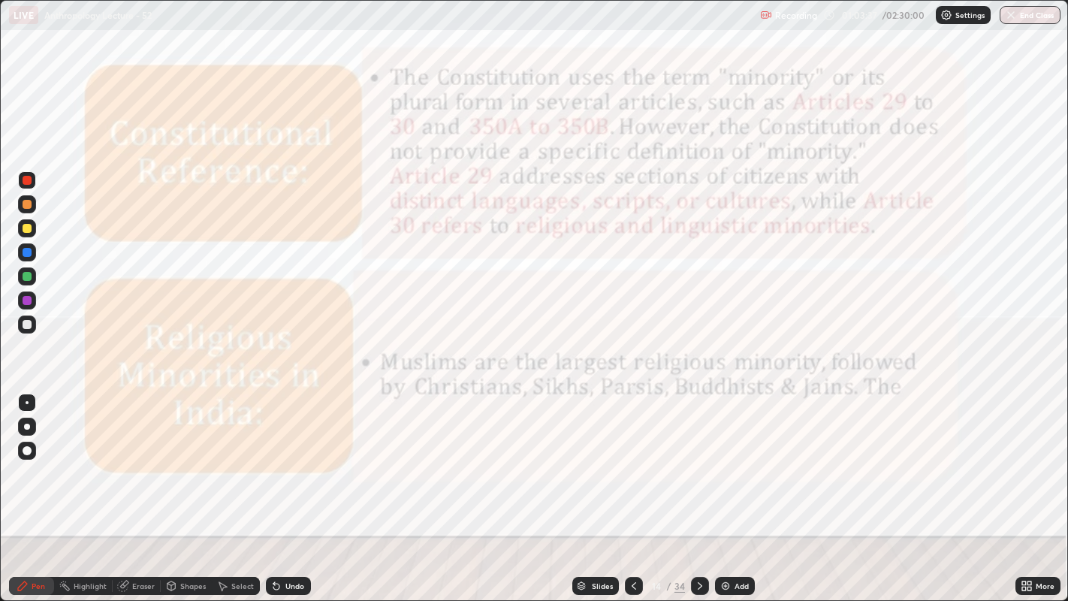
click at [698, 466] on icon at bounding box center [700, 586] width 12 height 12
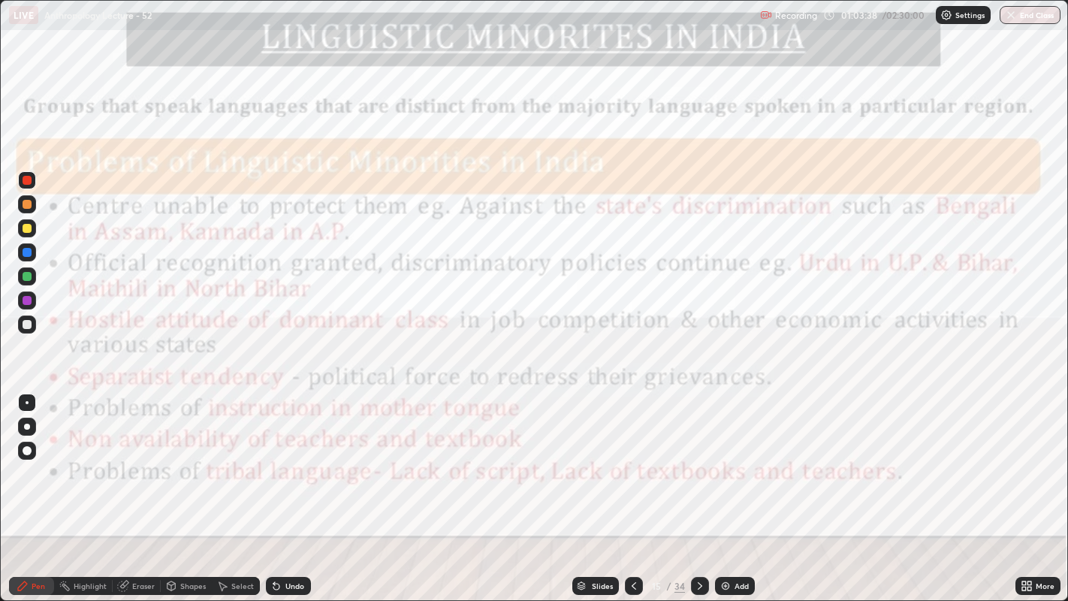
click at [698, 466] on icon at bounding box center [700, 586] width 12 height 12
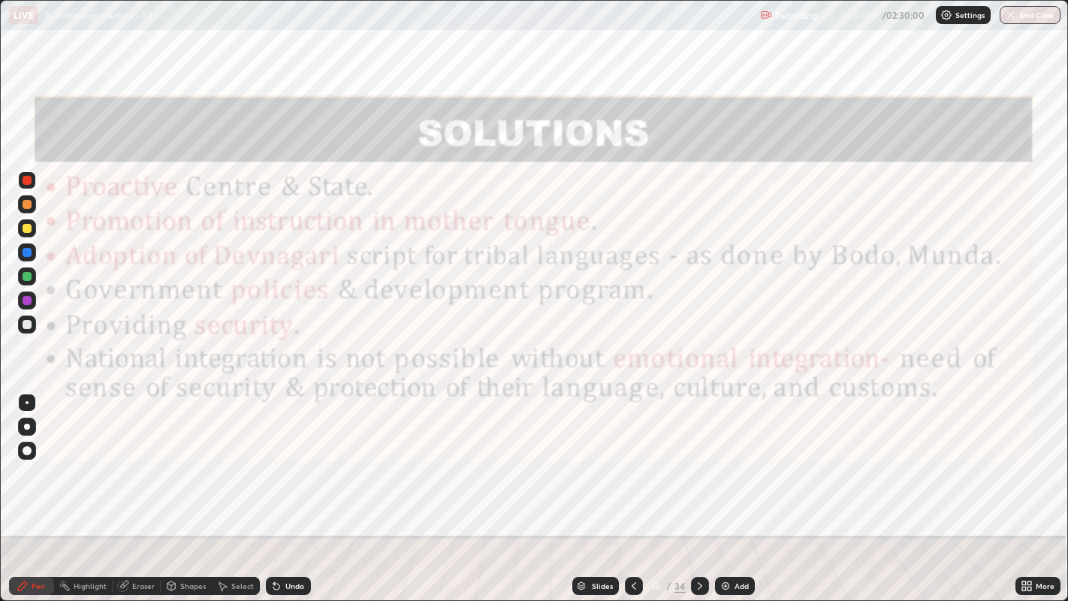
click at [635, 466] on icon at bounding box center [634, 586] width 12 height 12
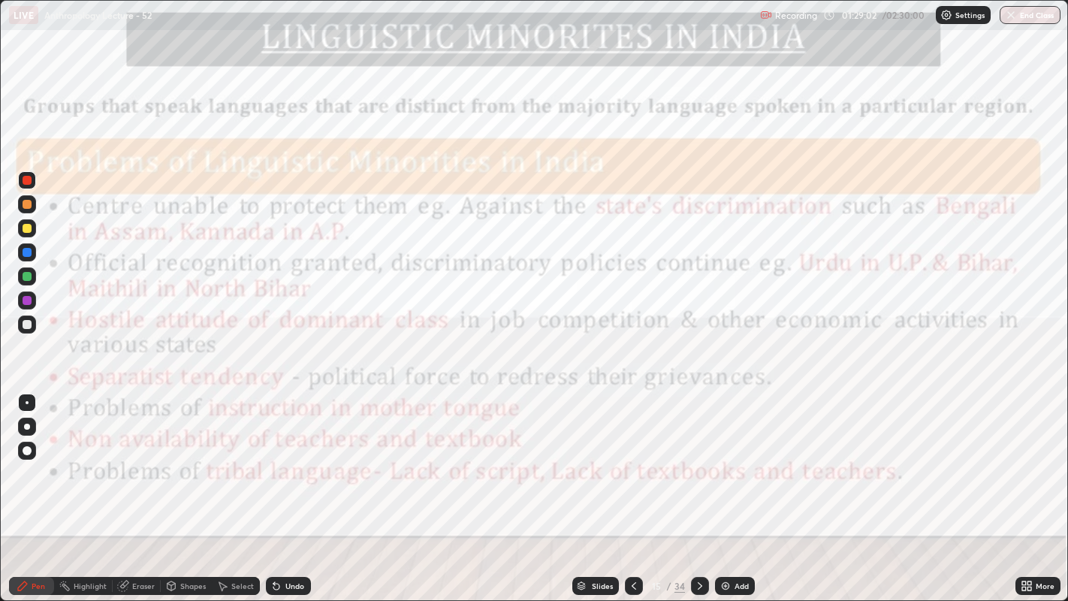
click at [698, 466] on icon at bounding box center [700, 586] width 12 height 12
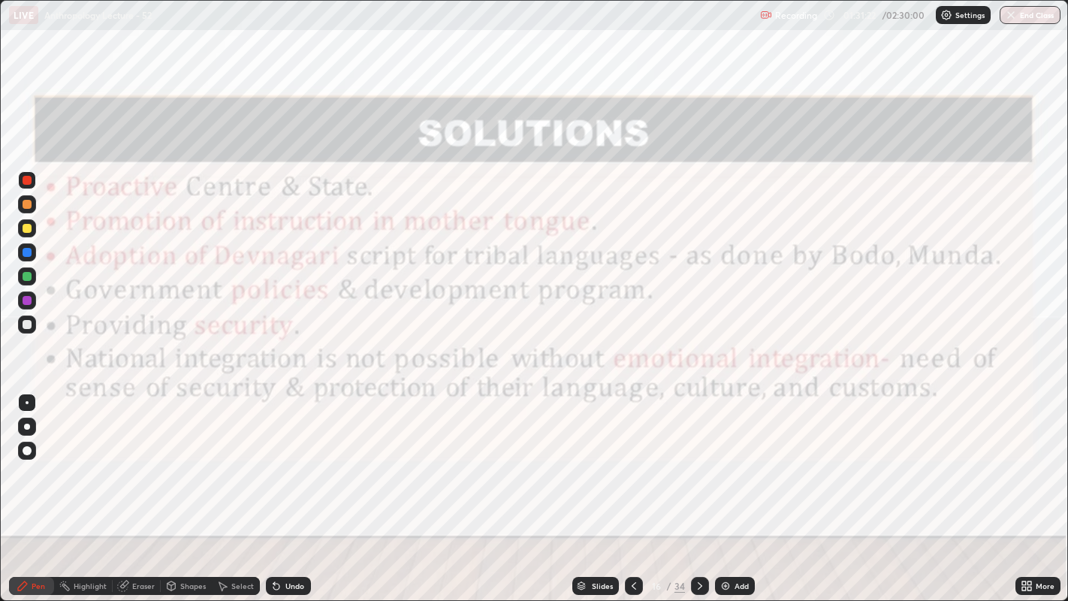
click at [632, 466] on icon at bounding box center [634, 586] width 12 height 12
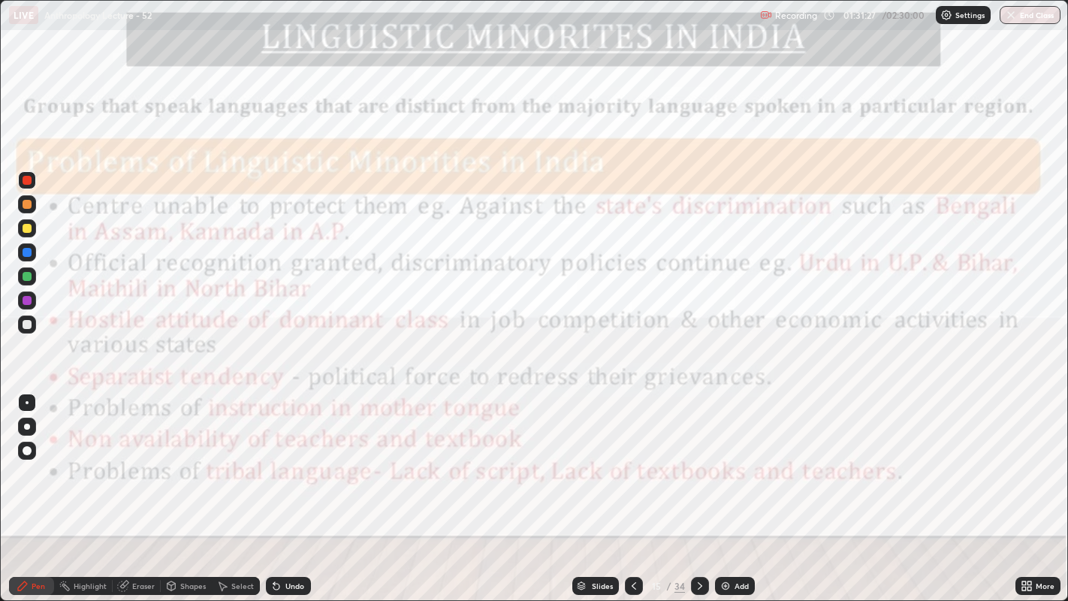
click at [698, 466] on icon at bounding box center [700, 586] width 12 height 12
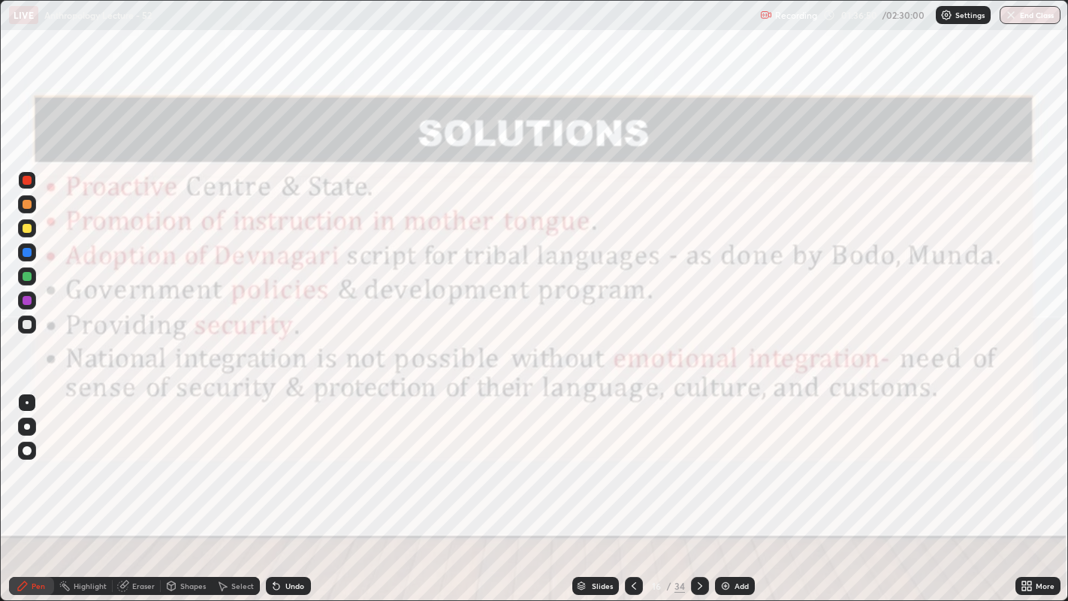
click at [698, 466] on icon at bounding box center [700, 586] width 12 height 12
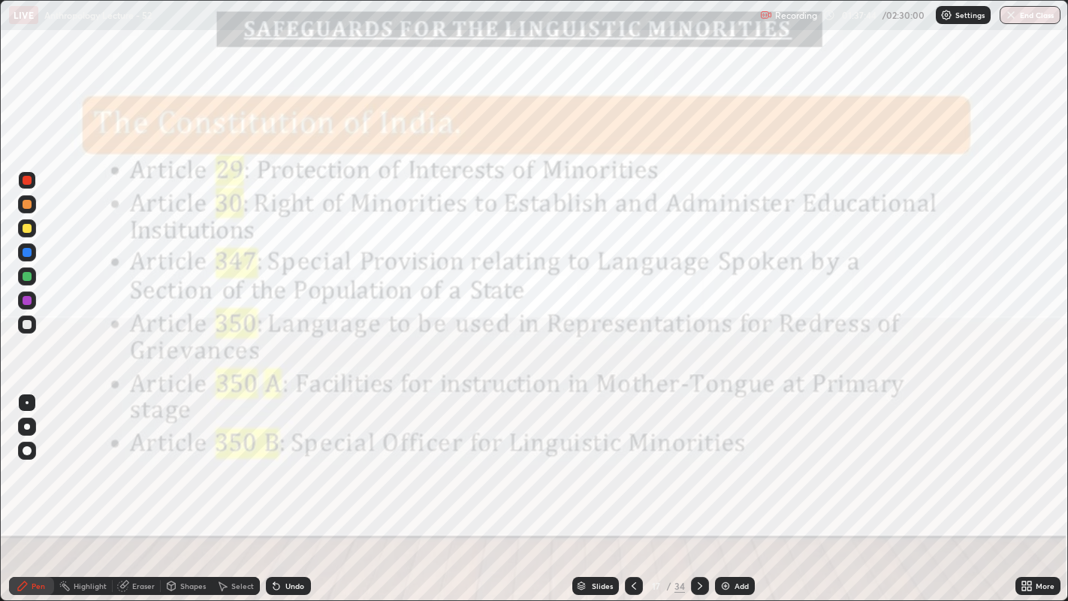
click at [698, 466] on icon at bounding box center [700, 586] width 12 height 12
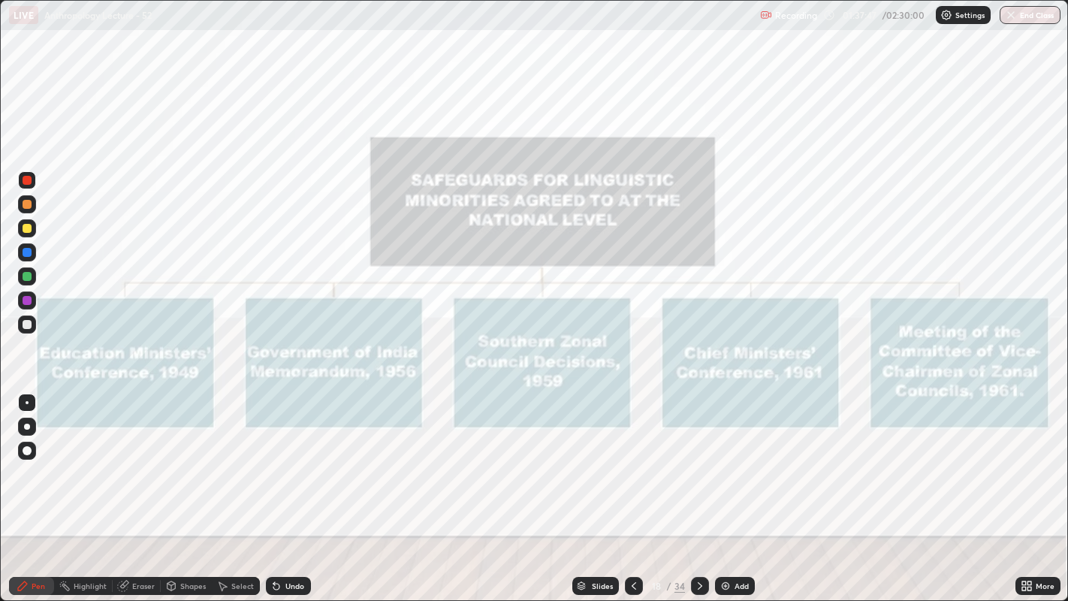
click at [698, 466] on icon at bounding box center [700, 586] width 12 height 12
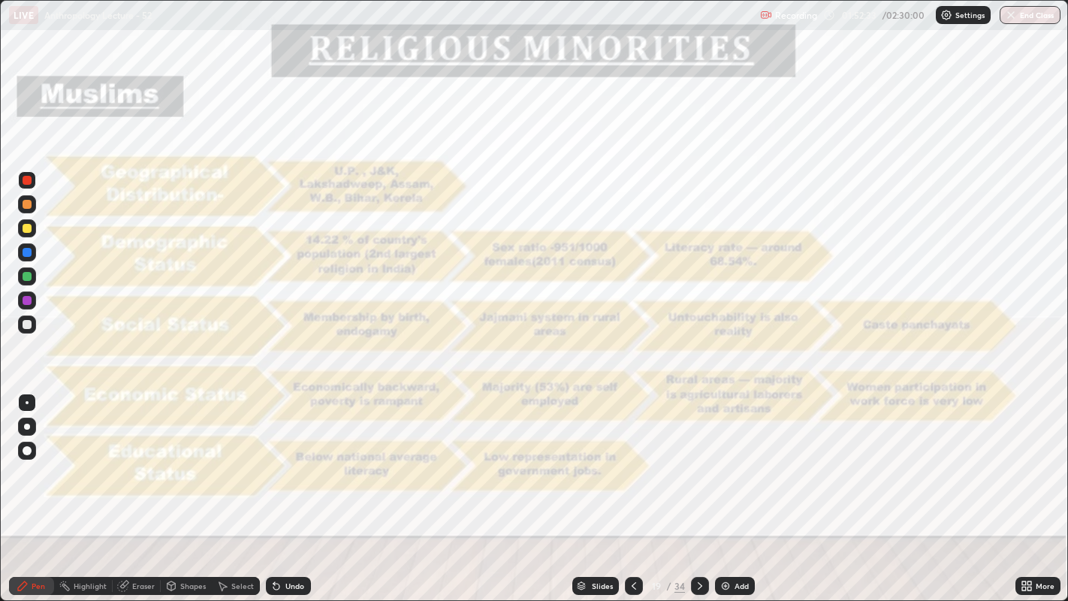
click at [698, 466] on icon at bounding box center [700, 586] width 12 height 12
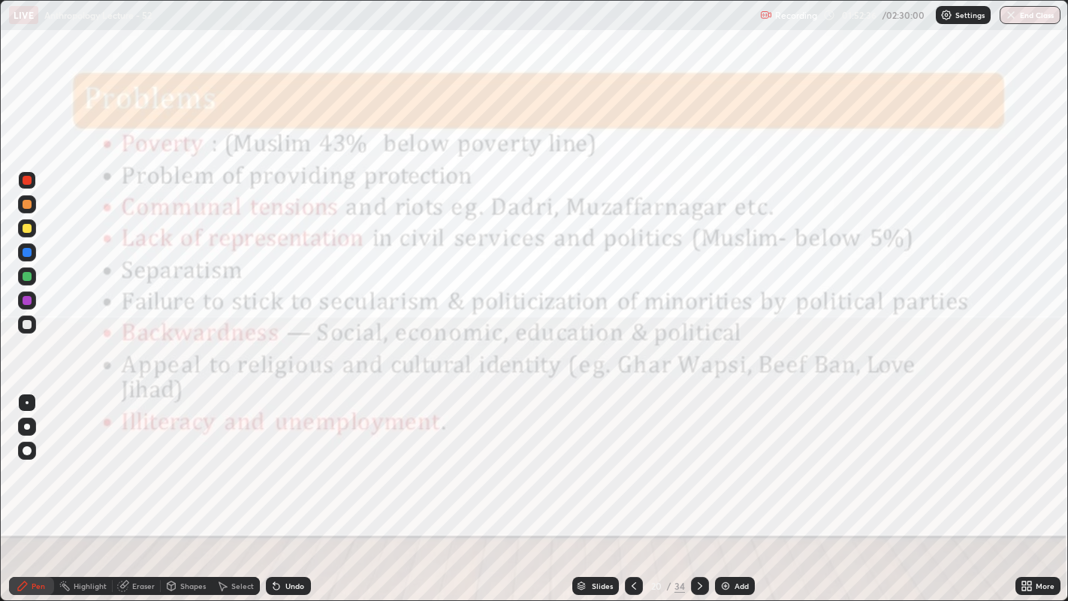
click at [630, 466] on icon at bounding box center [634, 586] width 12 height 12
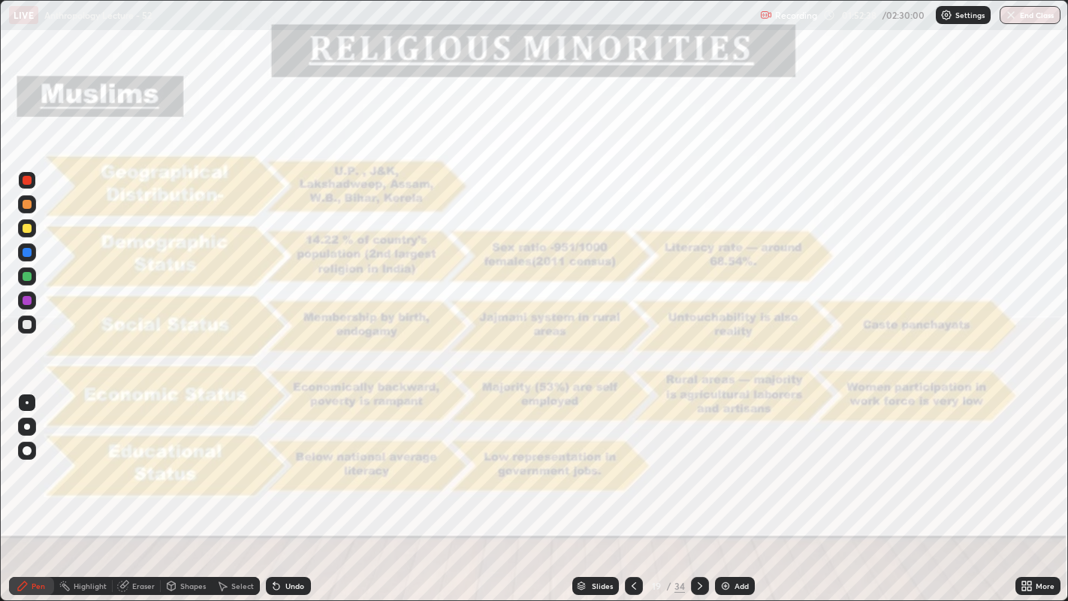
click at [698, 466] on icon at bounding box center [700, 586] width 12 height 12
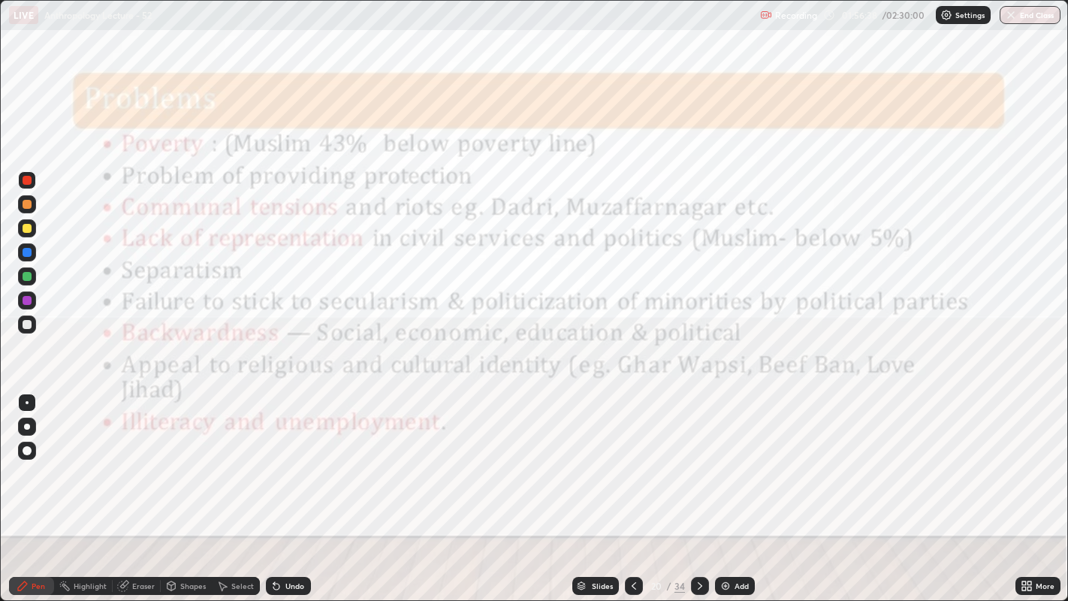
click at [697, 466] on icon at bounding box center [700, 586] width 12 height 12
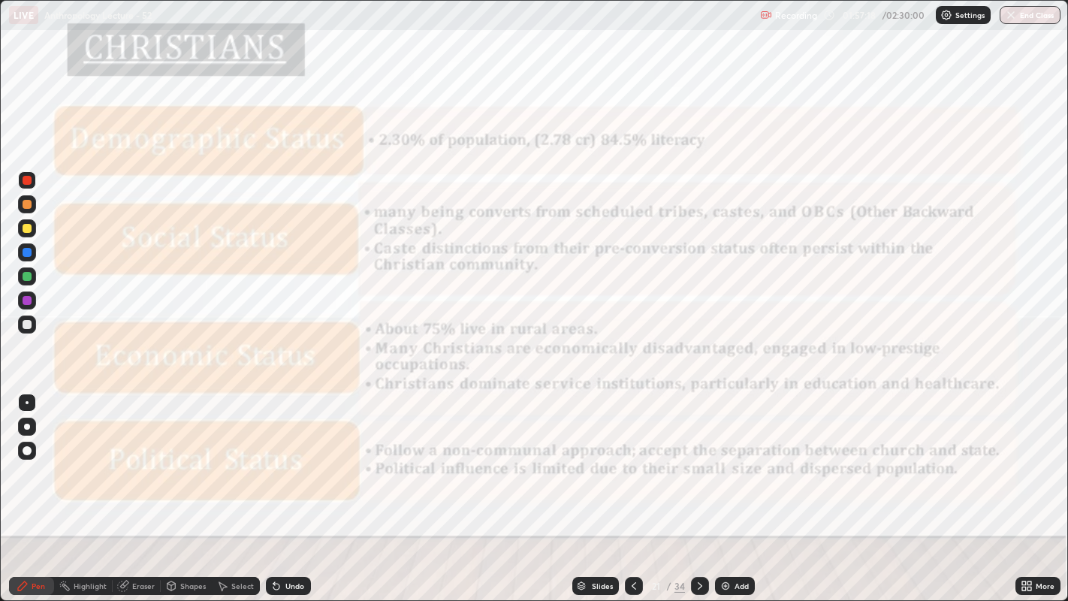
click at [1018, 14] on button "End Class" at bounding box center [1030, 15] width 61 height 18
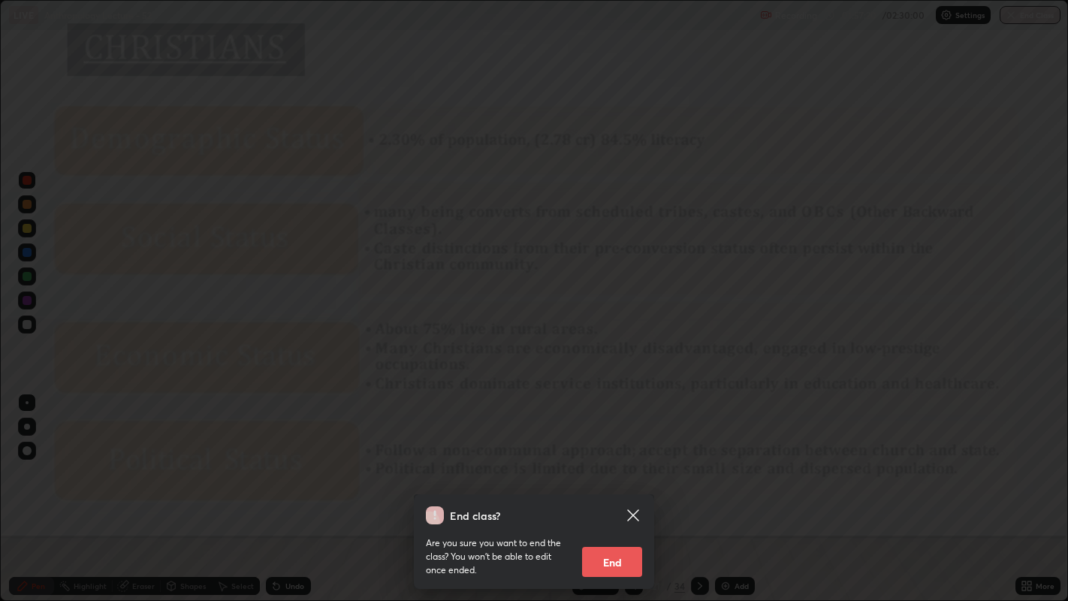
click at [627, 466] on button "End" at bounding box center [612, 562] width 60 height 30
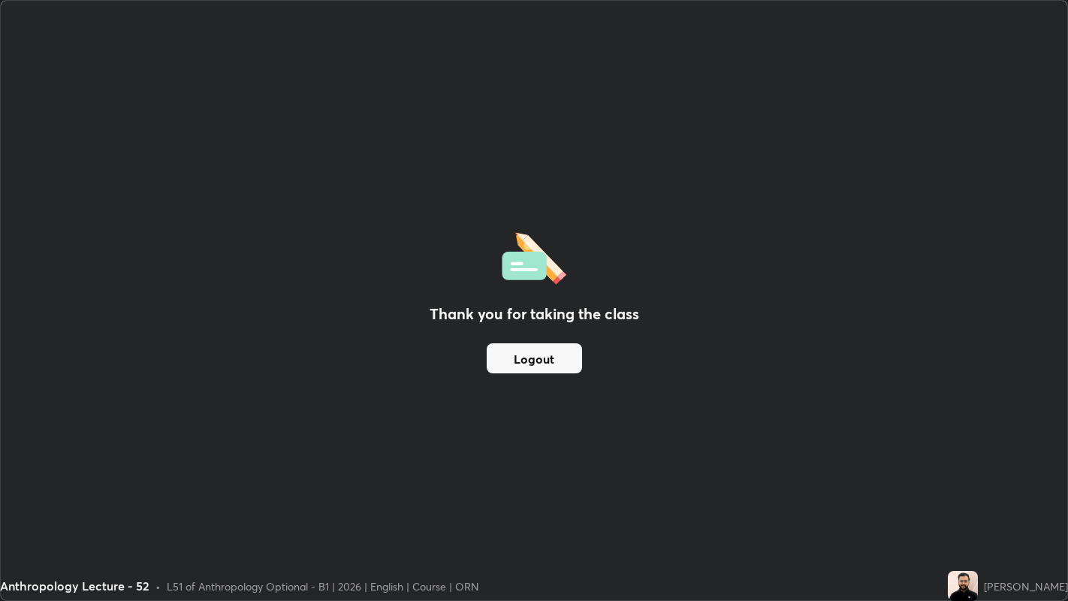
click at [539, 356] on button "Logout" at bounding box center [534, 358] width 95 height 30
